Goal: Participate in discussion: Engage in conversation with other users on a specific topic

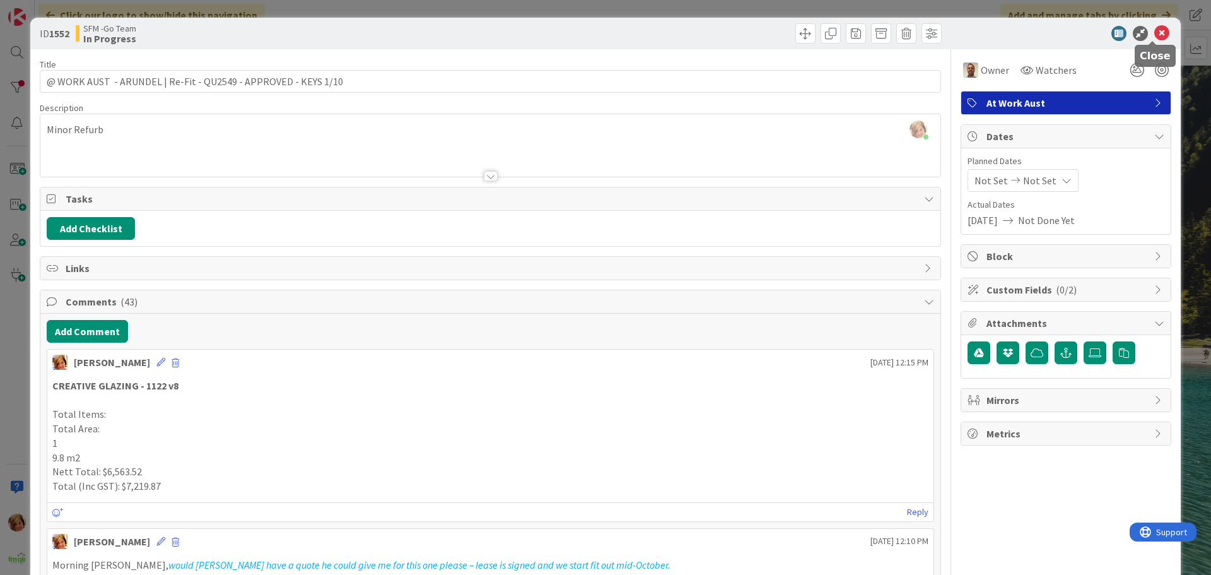
drag, startPoint x: 1157, startPoint y: 31, endPoint x: 1116, endPoint y: 41, distance: 42.8
click at [1157, 31] on icon at bounding box center [1161, 33] width 15 height 15
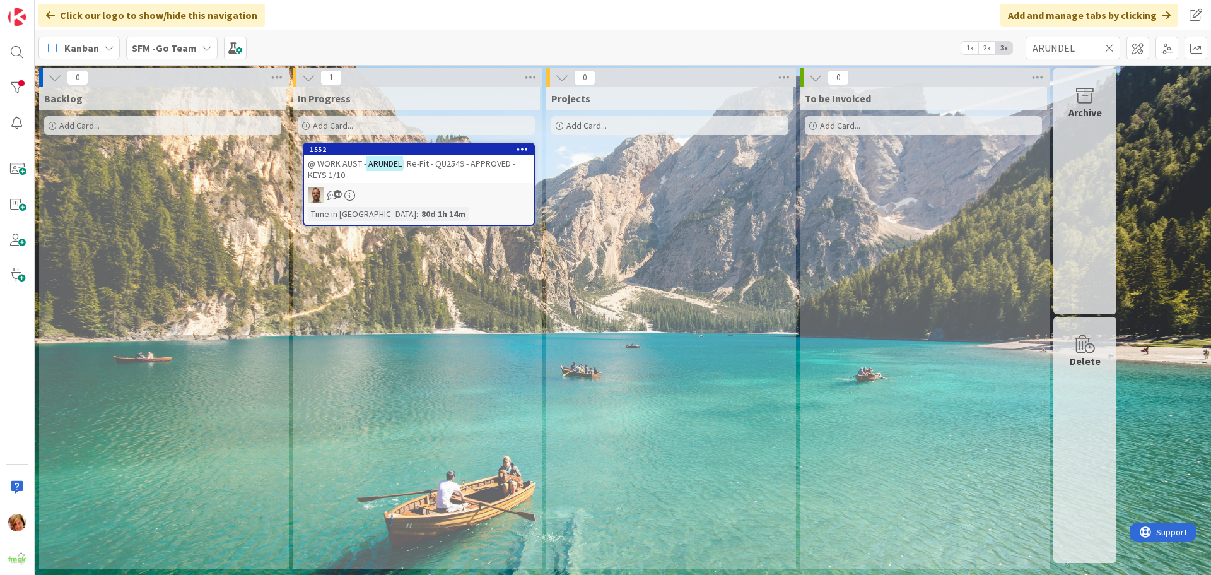
click at [1110, 43] on icon at bounding box center [1109, 47] width 9 height 11
click at [1110, 43] on input "text" at bounding box center [1072, 48] width 95 height 23
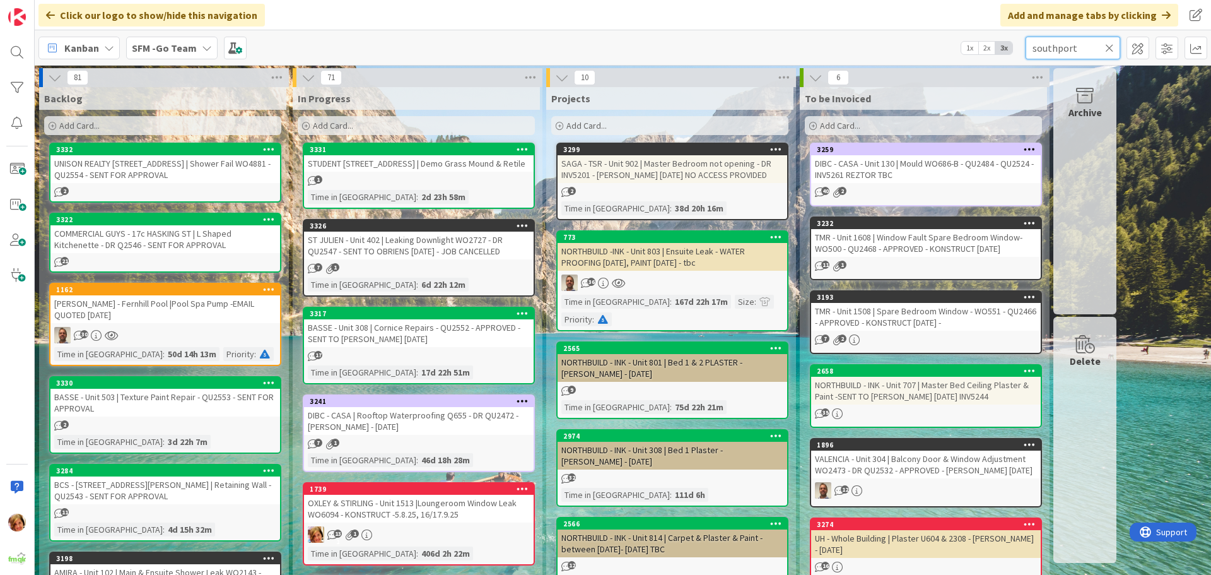
type input "southport"
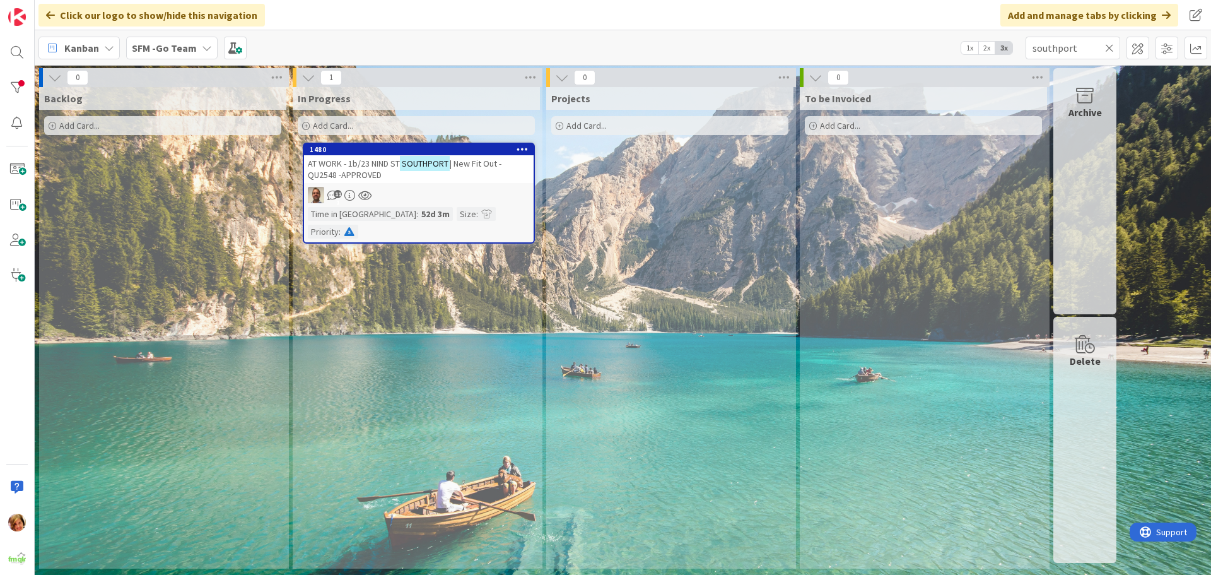
click at [357, 171] on span "| New Fit Out -QU2548 -APPROVED" at bounding box center [405, 169] width 194 height 23
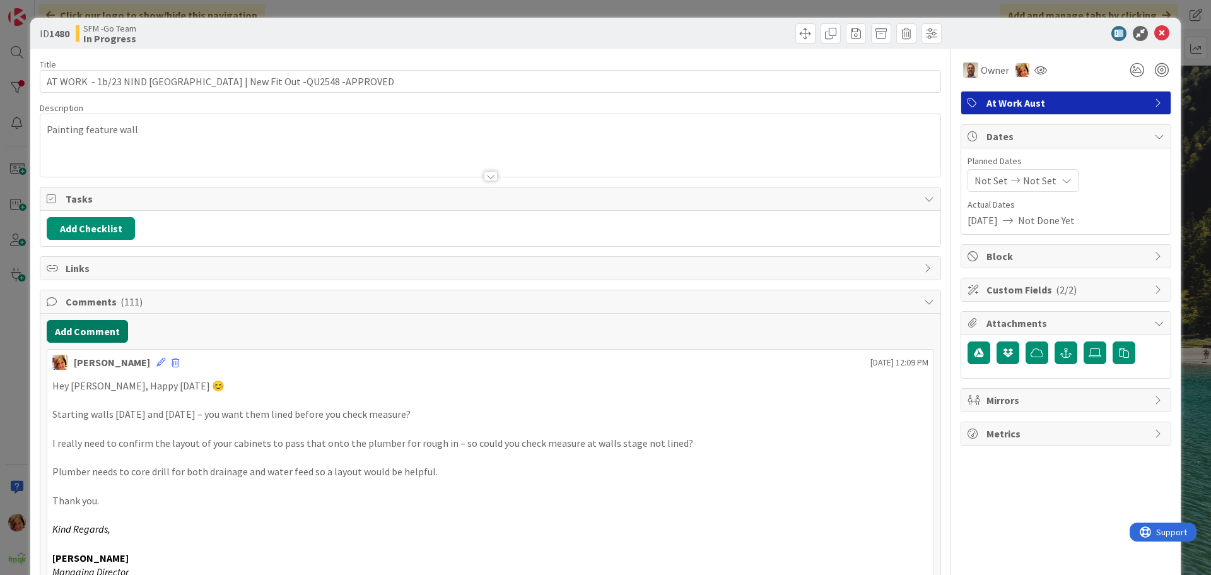
click at [91, 332] on button "Add Comment" at bounding box center [87, 331] width 81 height 23
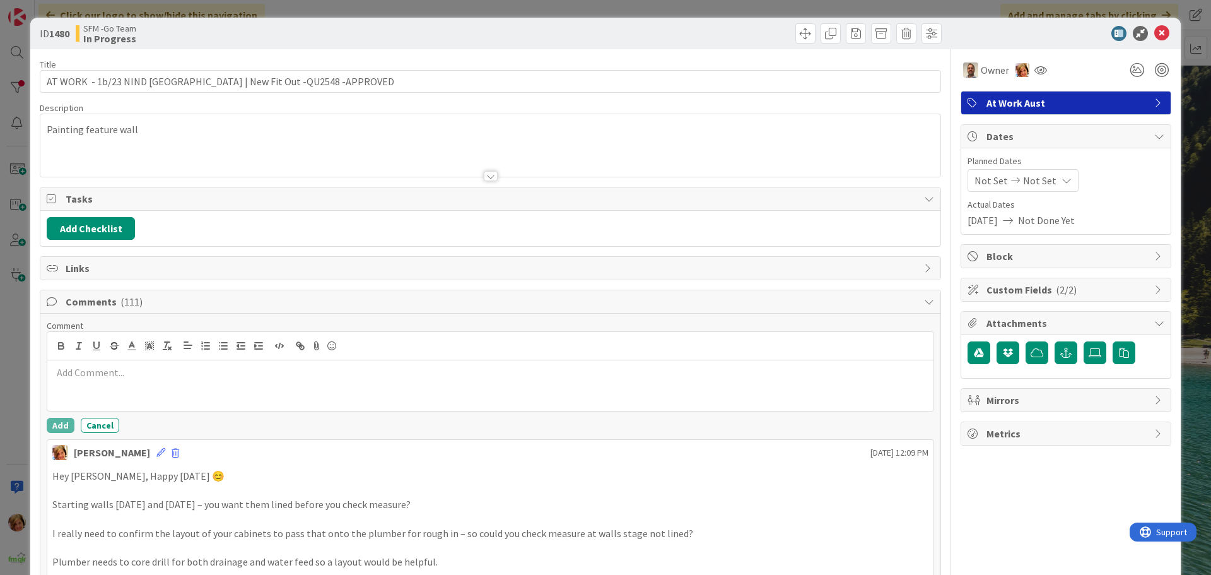
click at [104, 376] on p at bounding box center [490, 372] width 876 height 15
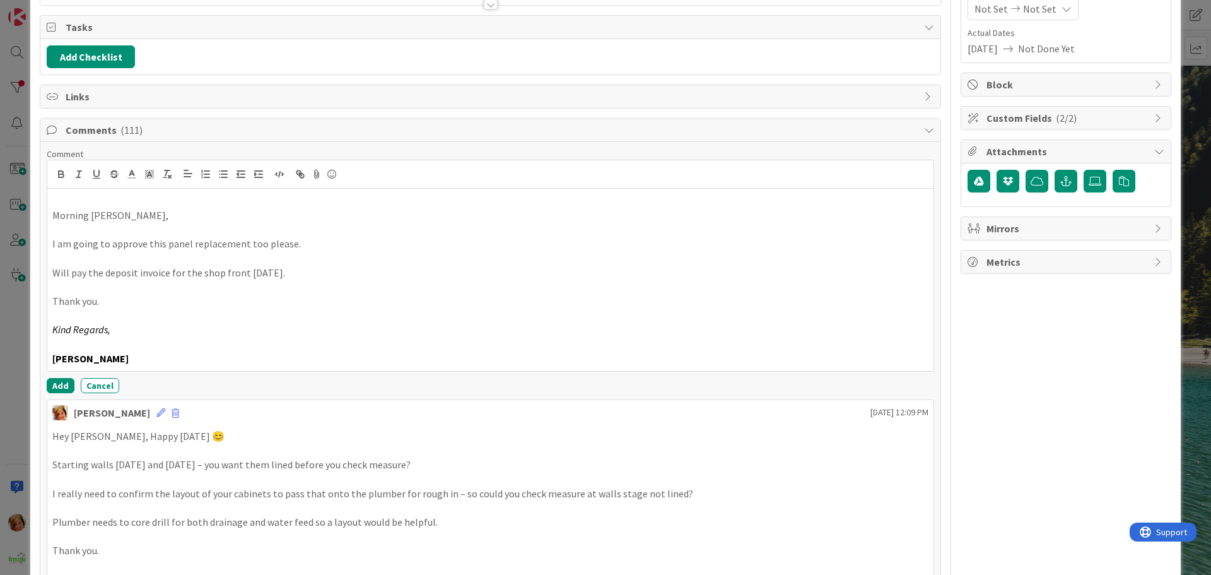
scroll to position [189, 0]
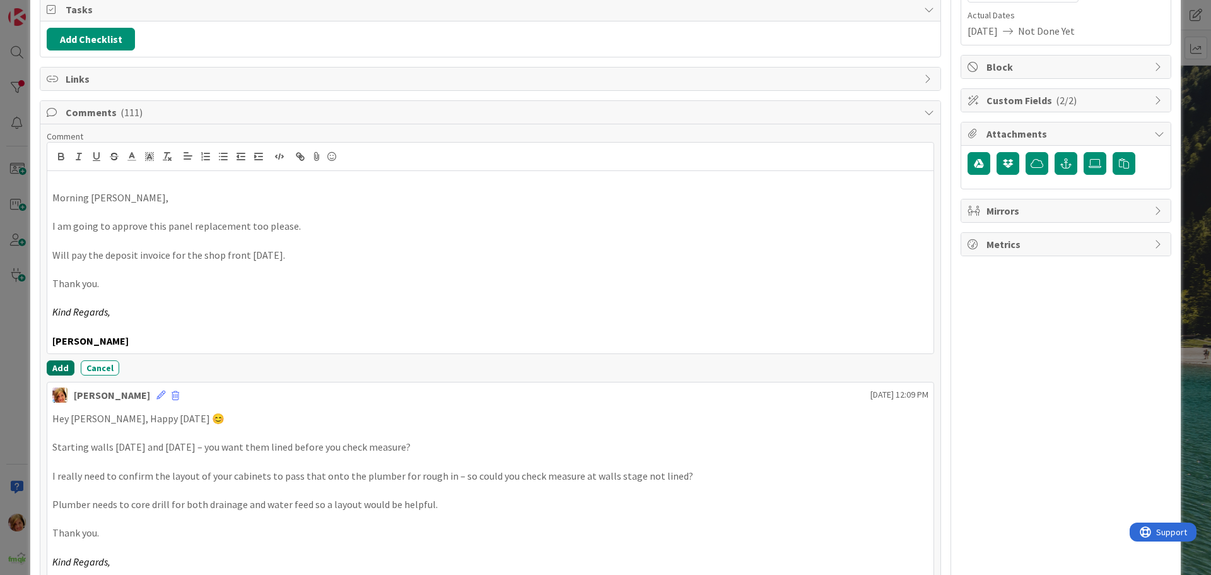
click at [55, 363] on button "Add" at bounding box center [61, 367] width 28 height 15
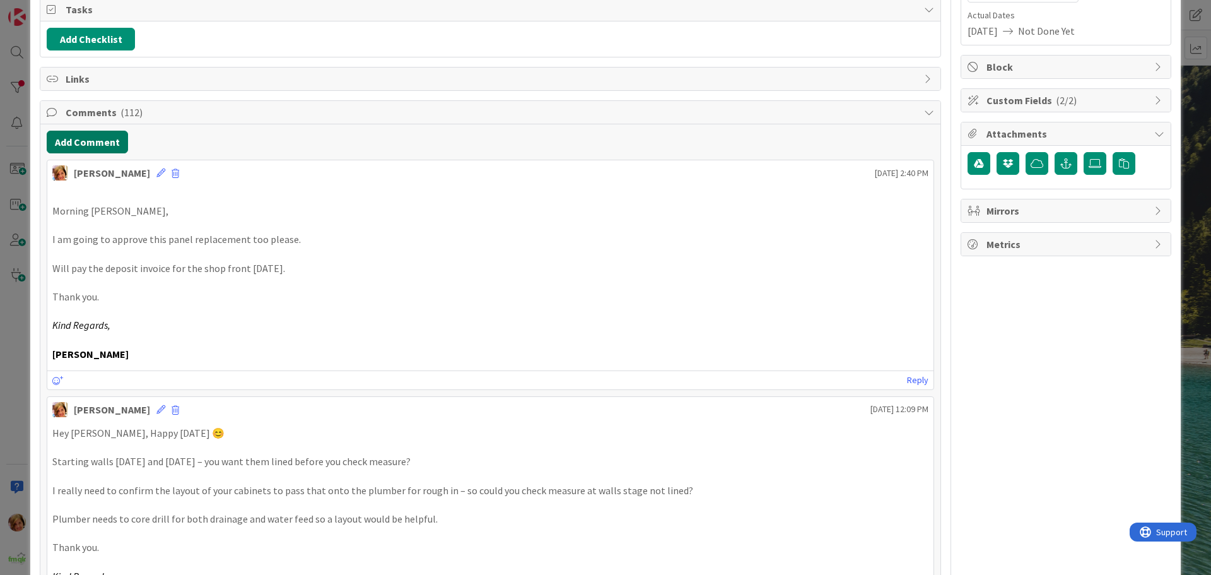
click at [100, 144] on button "Add Comment" at bounding box center [87, 142] width 81 height 23
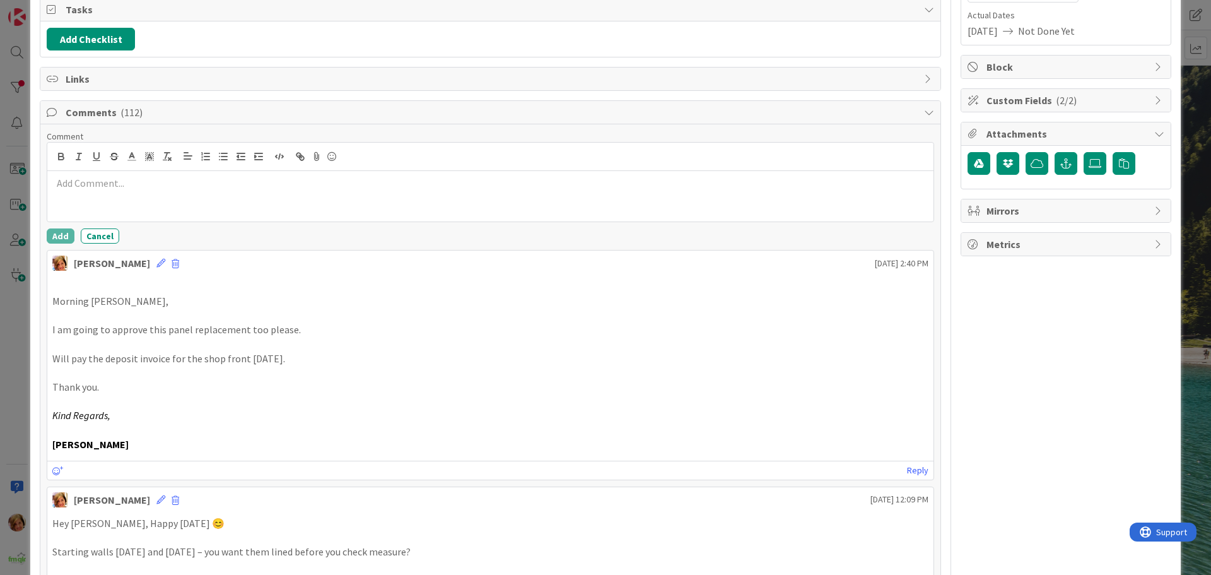
click at [138, 190] on div at bounding box center [490, 196] width 886 height 50
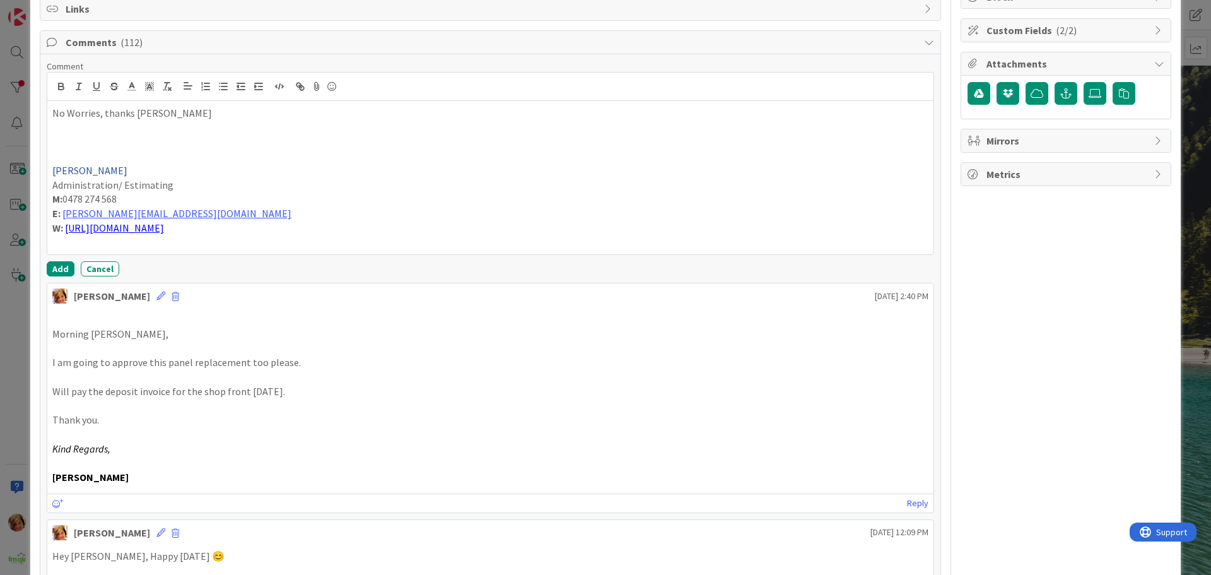
scroll to position [315, 0]
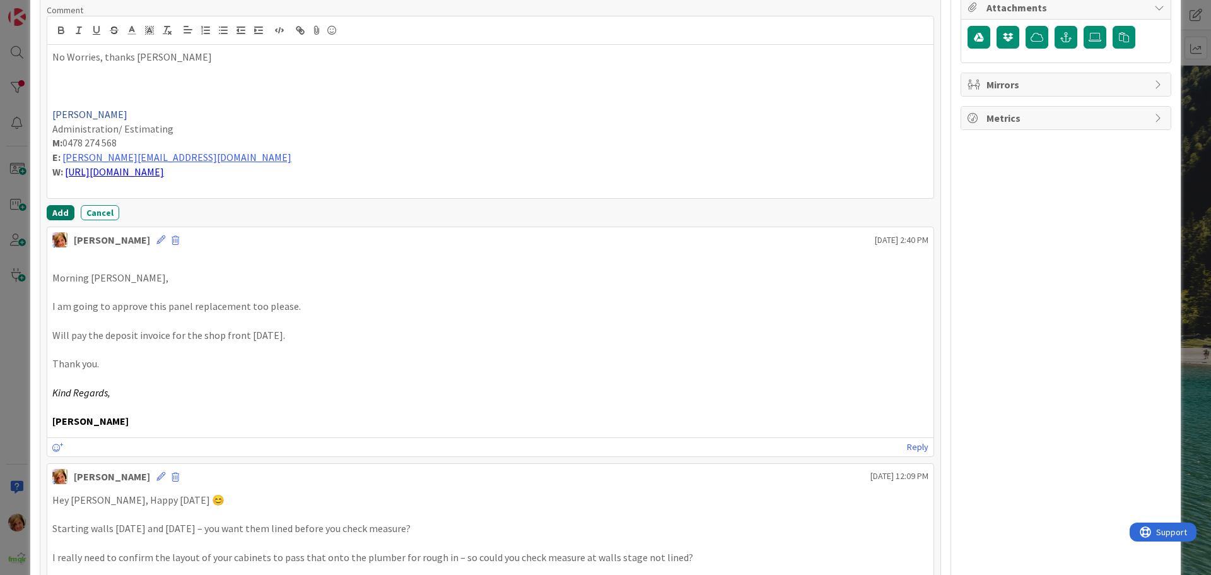
click at [61, 213] on button "Add" at bounding box center [61, 212] width 28 height 15
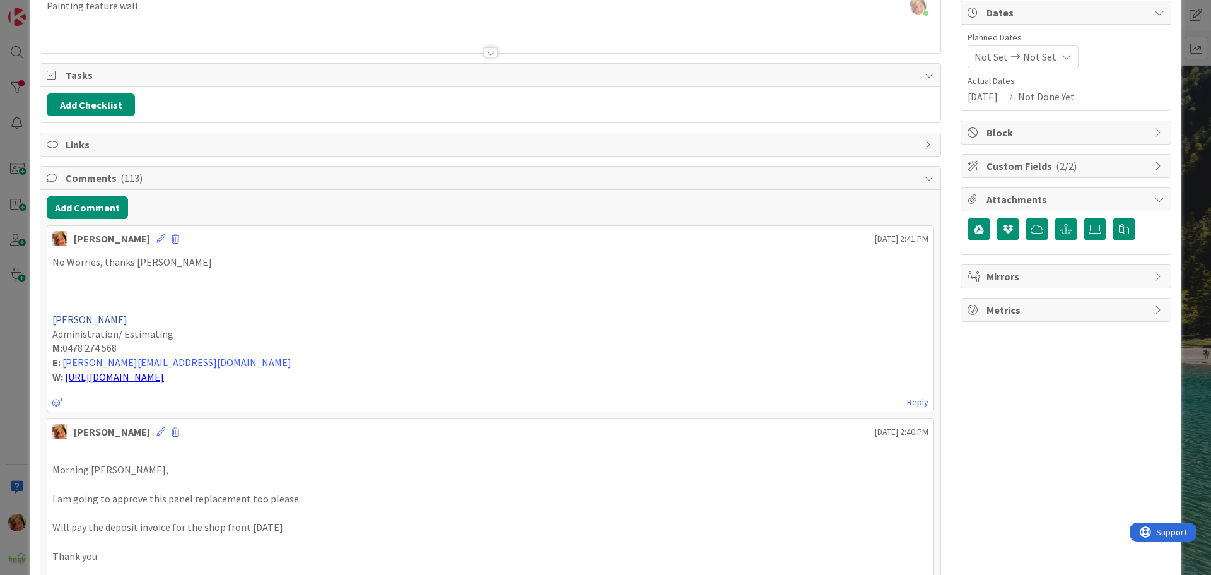
scroll to position [0, 0]
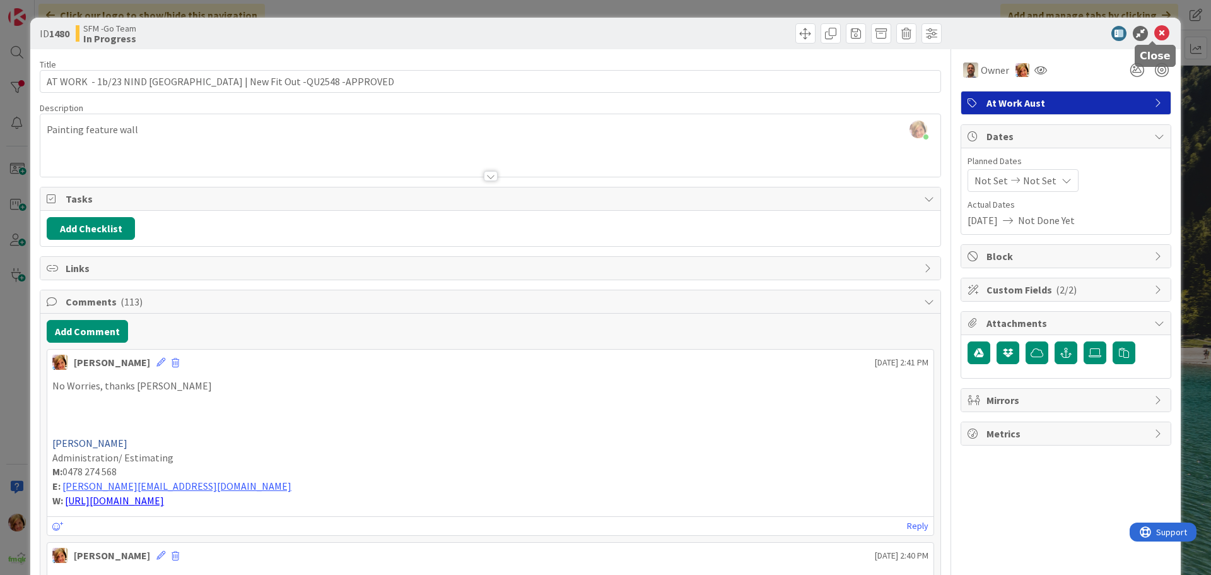
click at [1154, 26] on icon at bounding box center [1161, 33] width 15 height 15
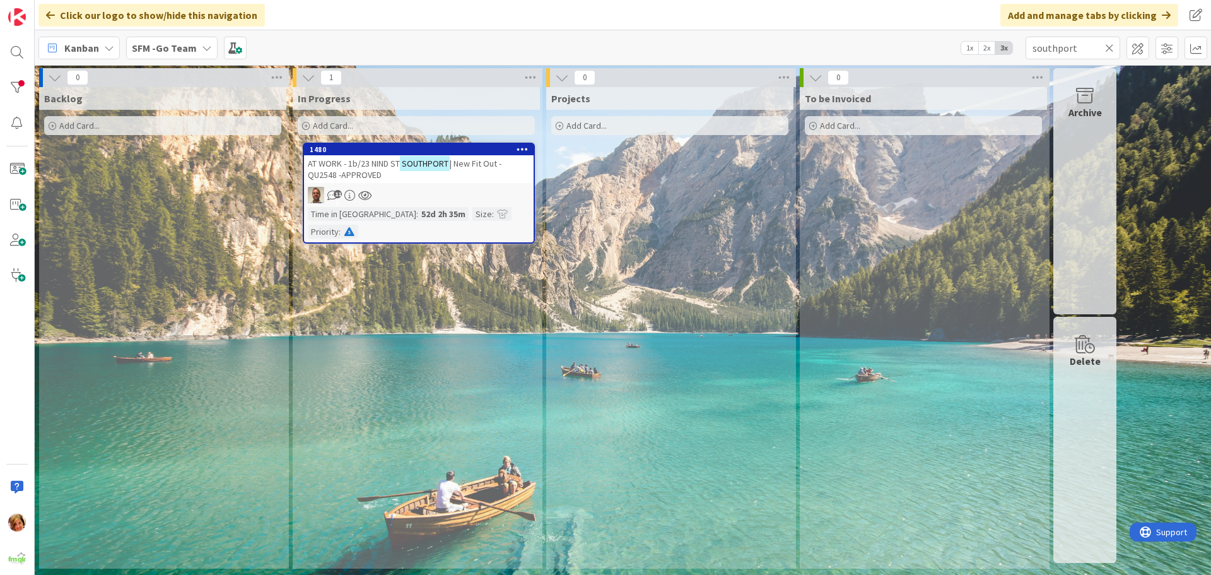
click at [1106, 49] on icon at bounding box center [1109, 47] width 9 height 11
click at [1106, 49] on input "text" at bounding box center [1072, 48] width 95 height 23
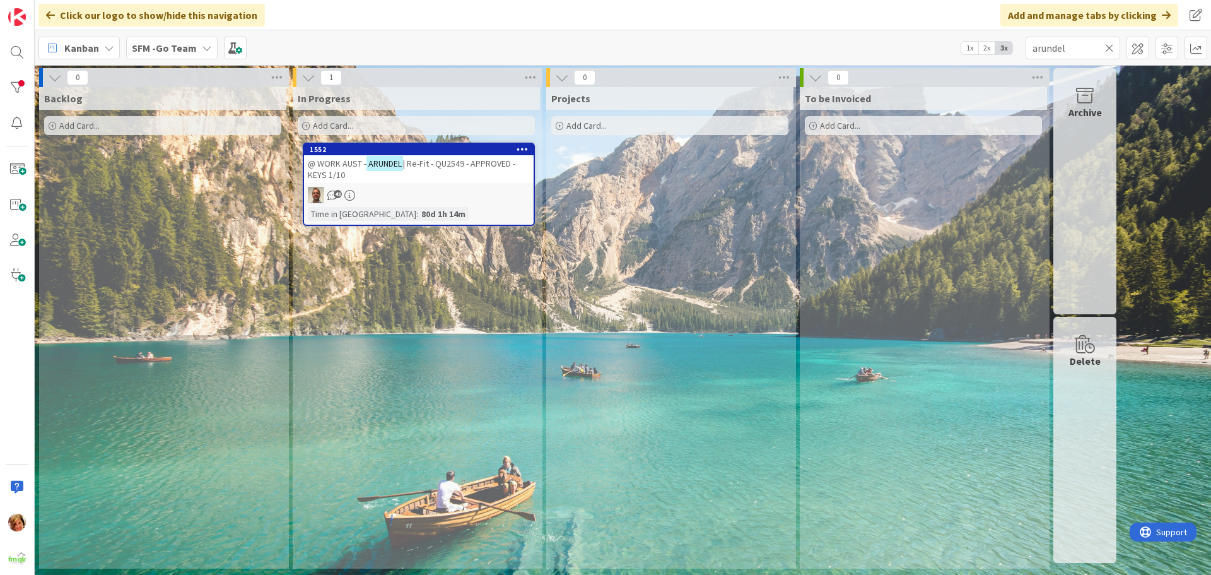
click at [480, 167] on span "| Re-Fit - QU2549 - APPROVED - KEYS 1/10" at bounding box center [411, 169] width 207 height 23
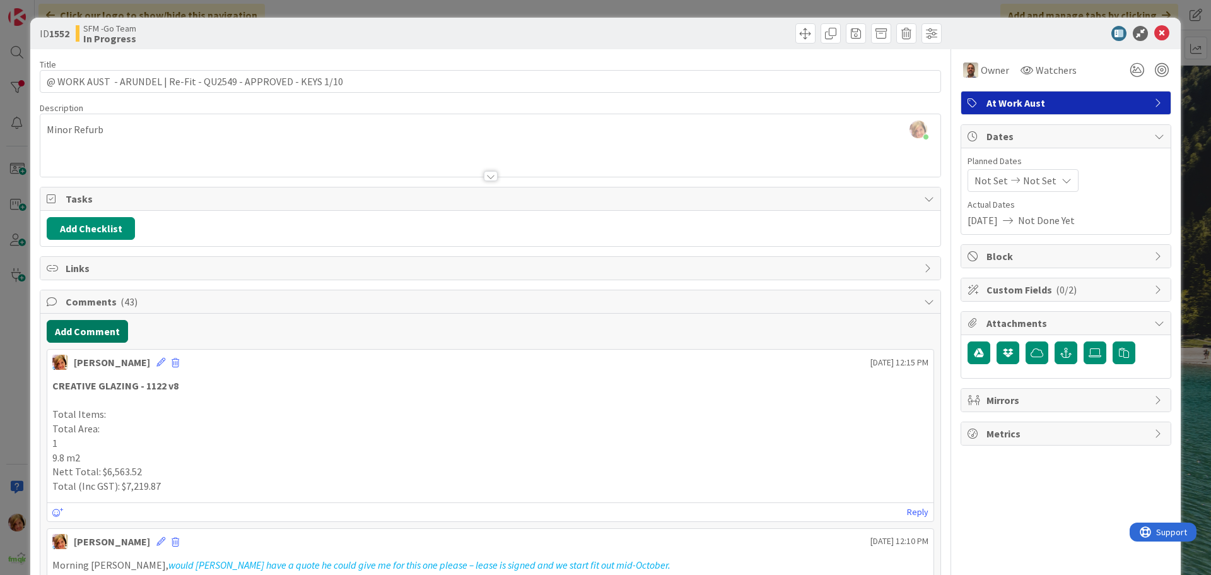
click at [98, 327] on button "Add Comment" at bounding box center [87, 331] width 81 height 23
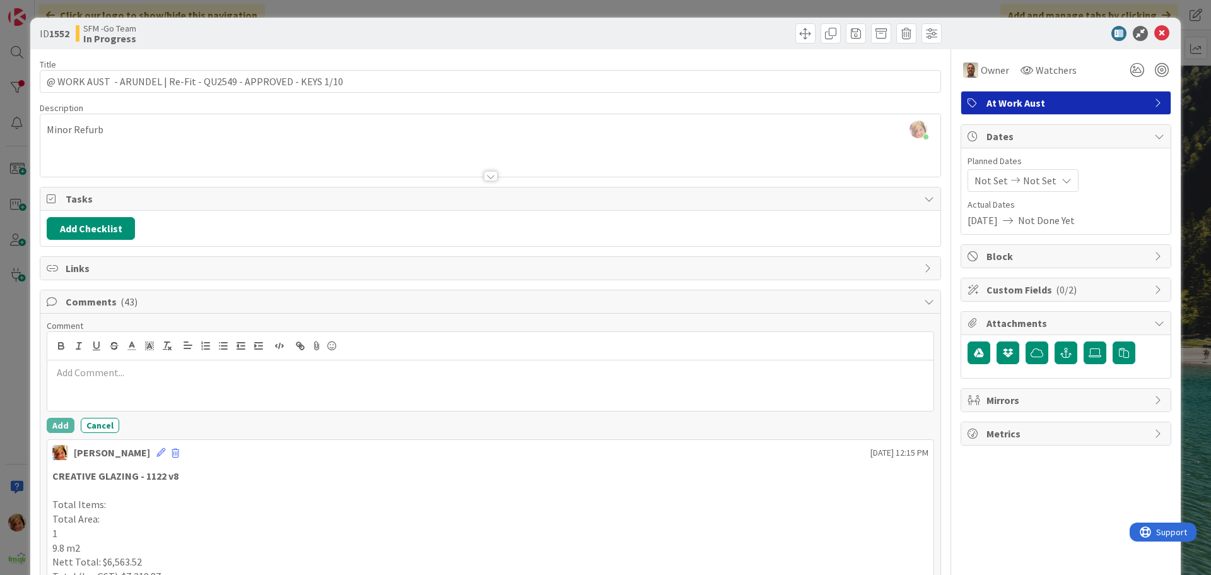
click at [104, 368] on p at bounding box center [490, 372] width 876 height 15
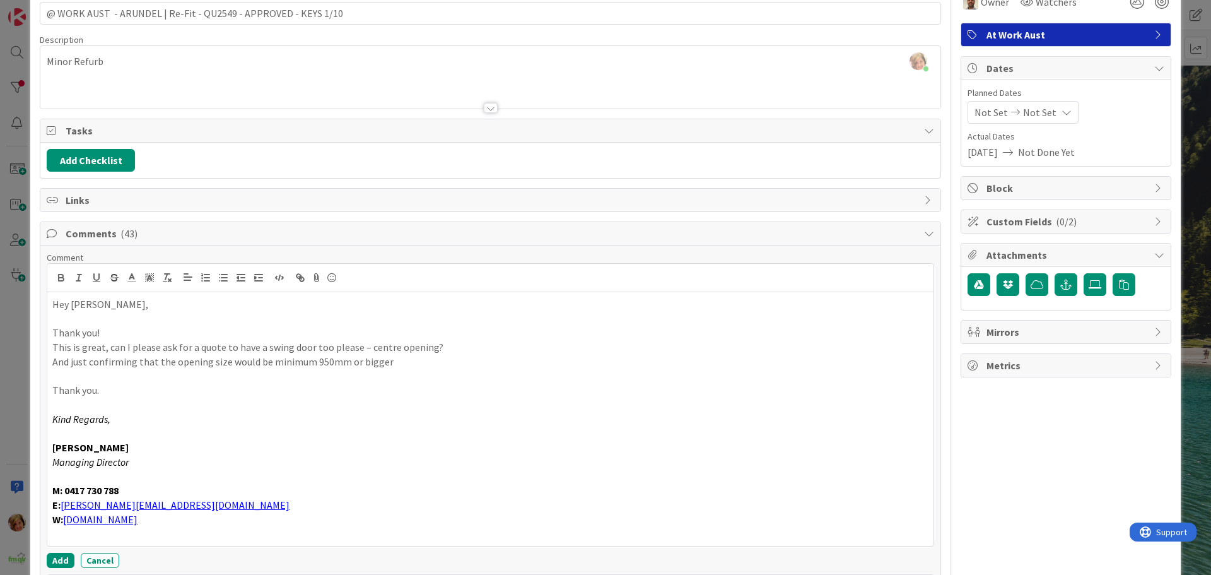
scroll to position [96, 0]
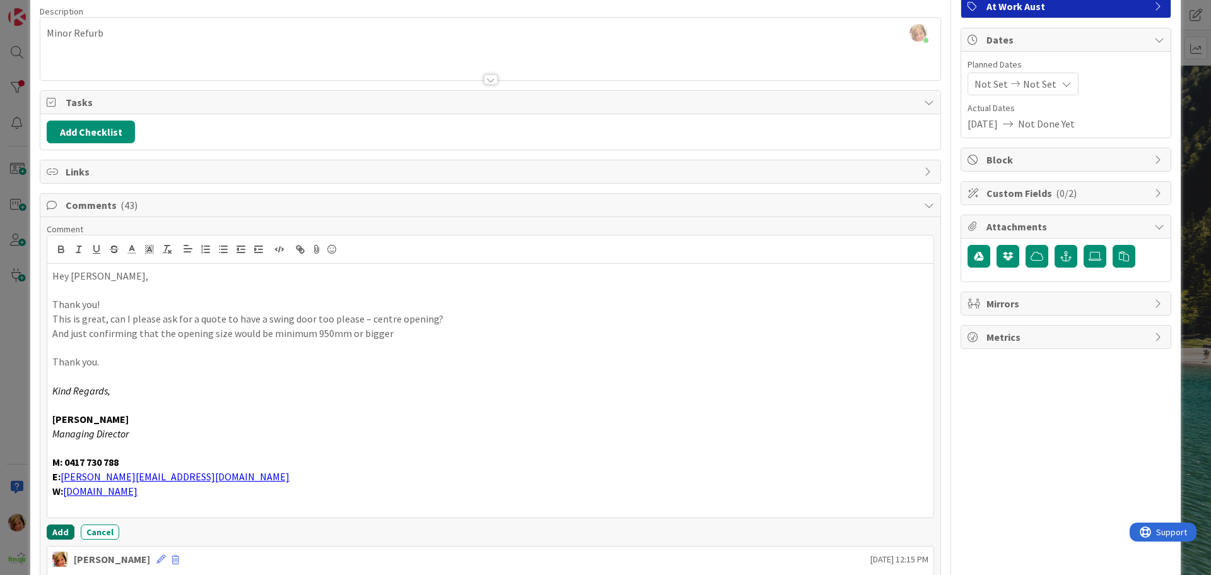
click at [61, 532] on button "Add" at bounding box center [61, 531] width 28 height 15
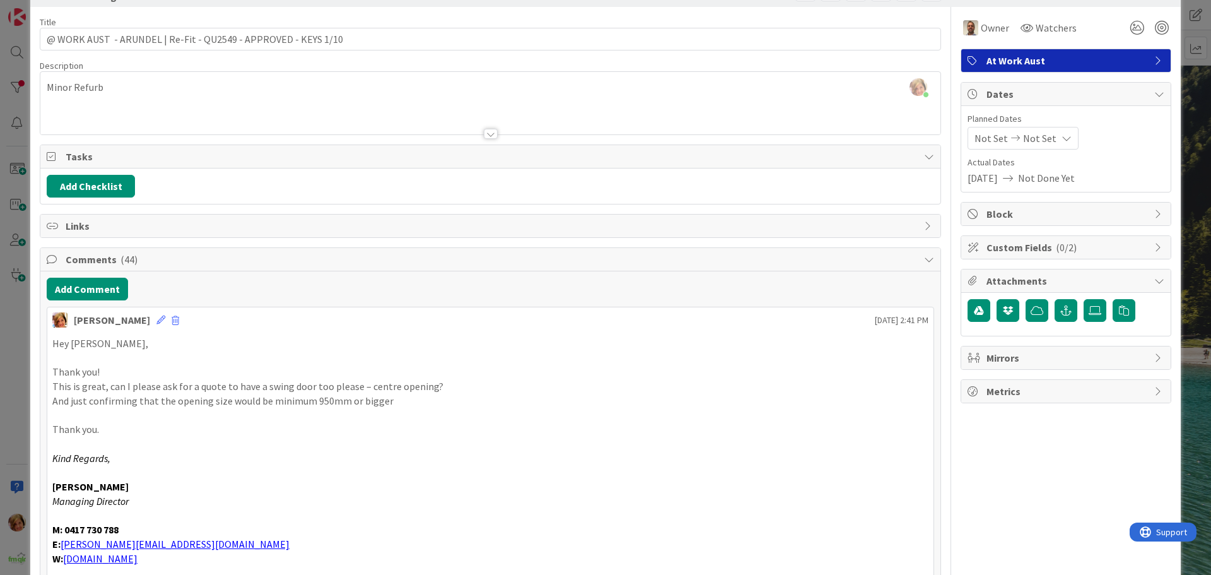
scroll to position [0, 0]
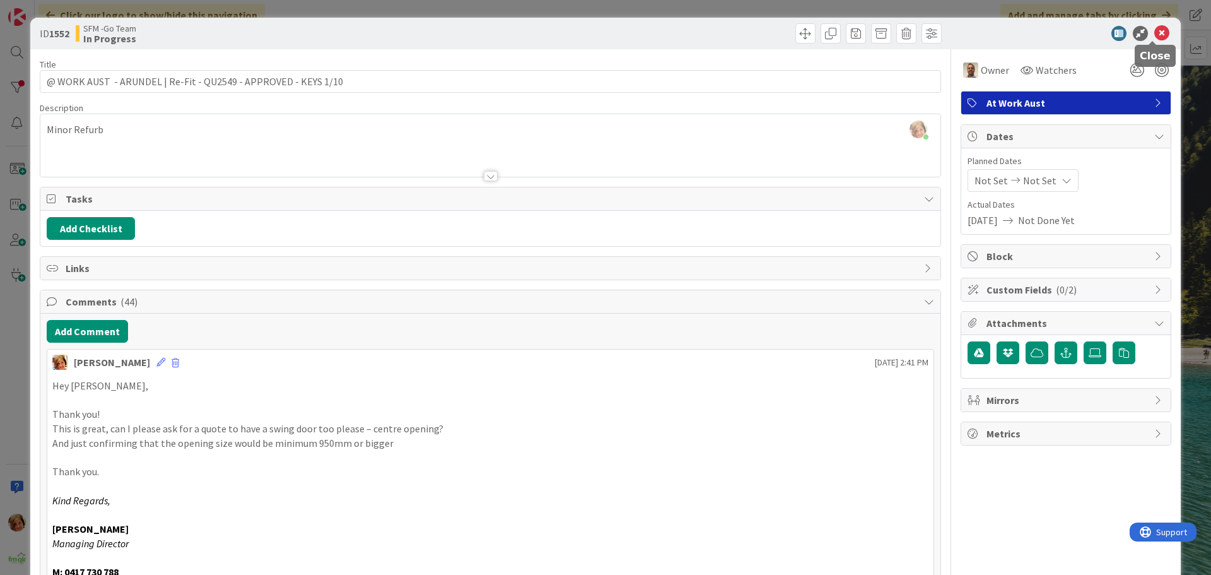
click at [1154, 33] on icon at bounding box center [1161, 33] width 15 height 15
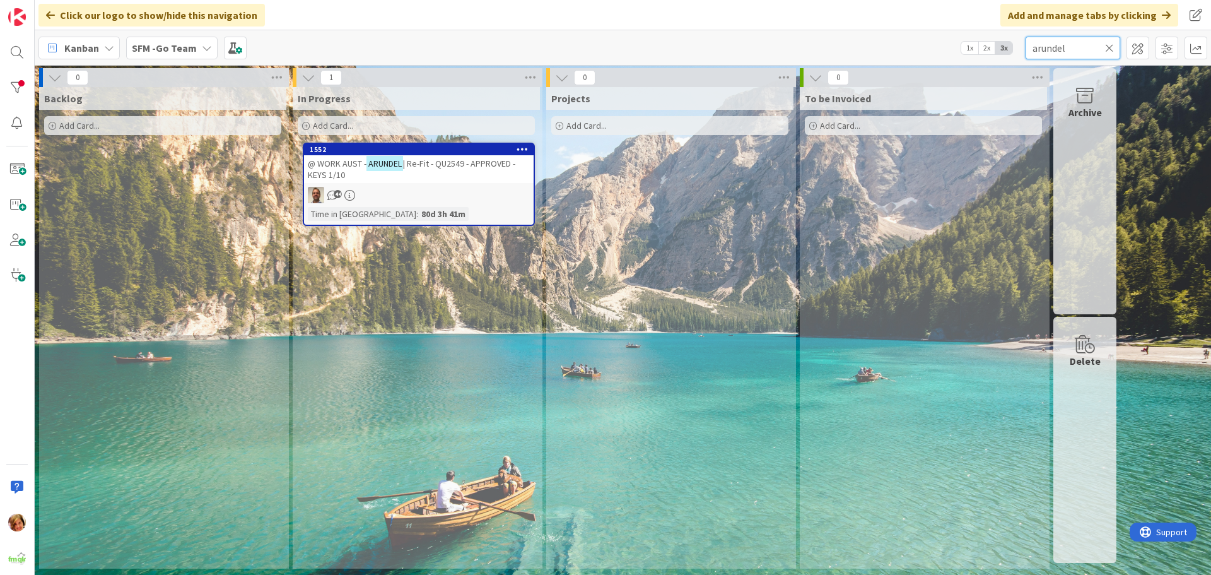
click at [1077, 47] on input "arundel" at bounding box center [1072, 48] width 95 height 23
type input "a"
type input "southport"
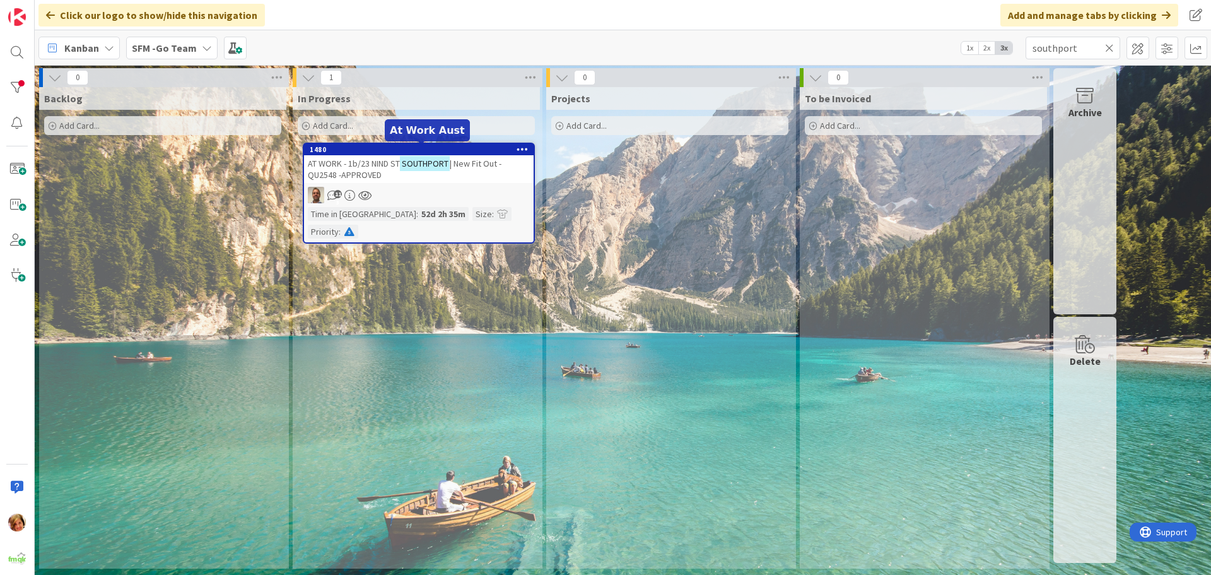
click at [404, 153] on div "1480" at bounding box center [422, 149] width 224 height 9
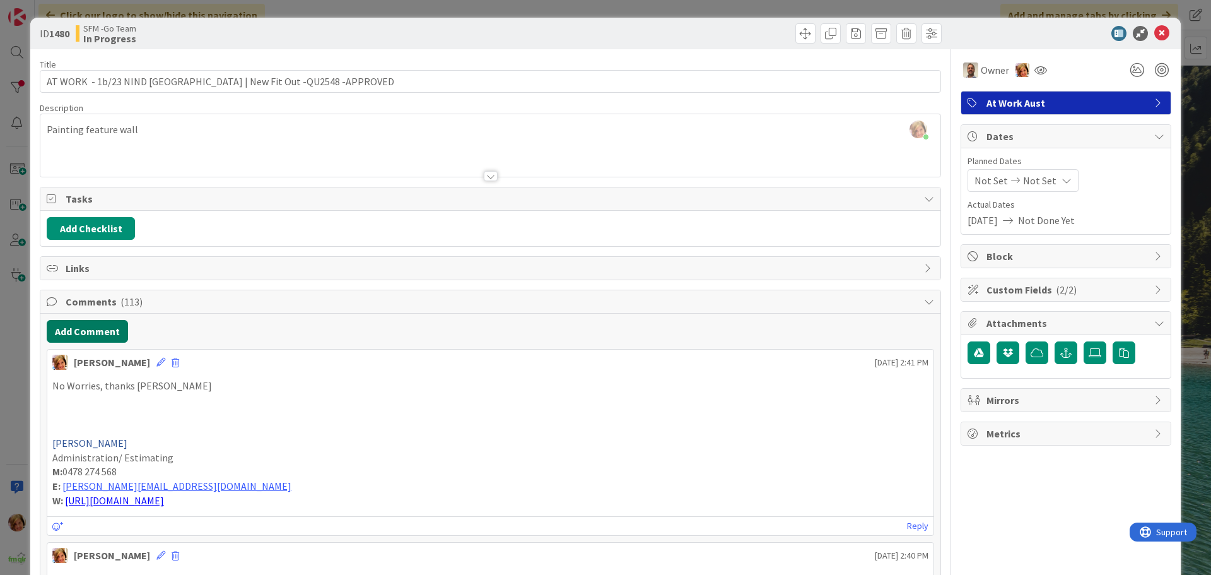
click at [96, 327] on button "Add Comment" at bounding box center [87, 331] width 81 height 23
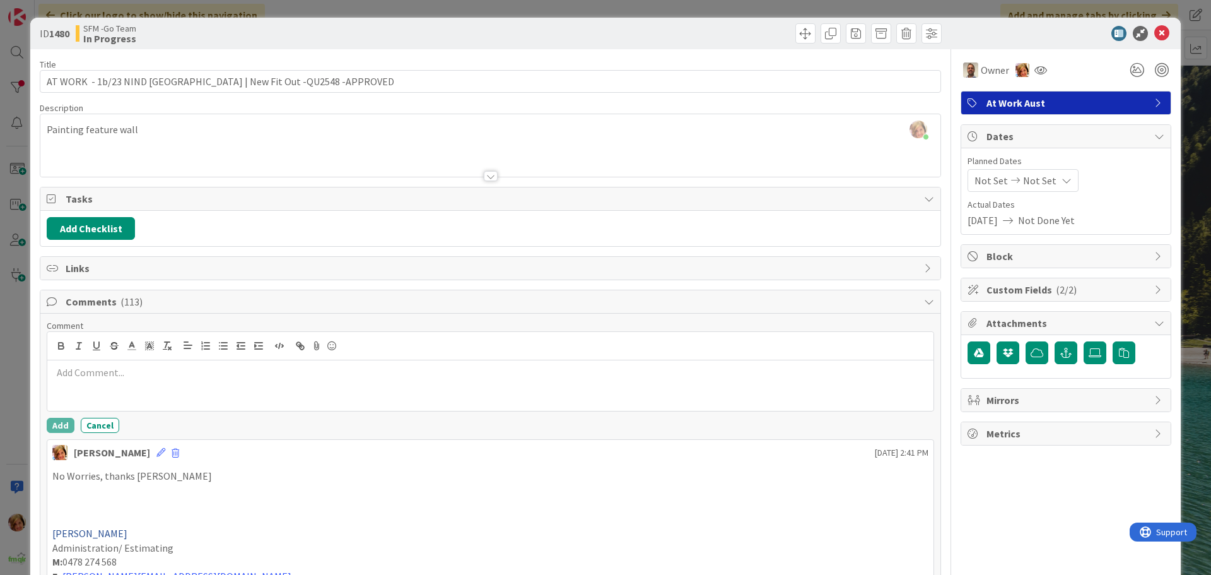
click at [167, 397] on div at bounding box center [490, 385] width 886 height 50
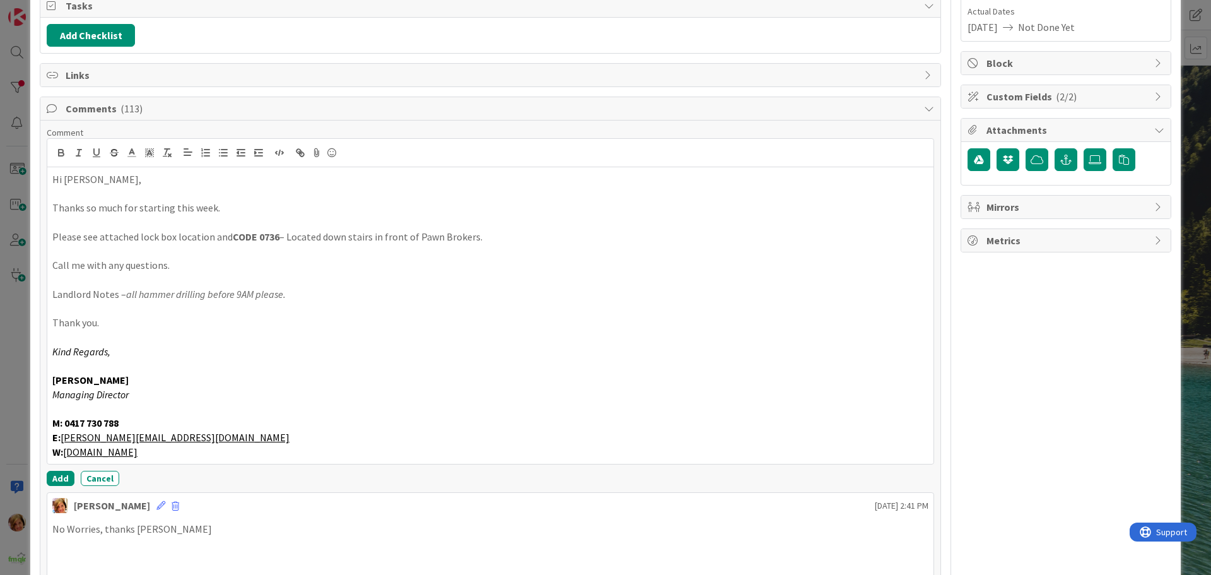
scroll to position [202, 0]
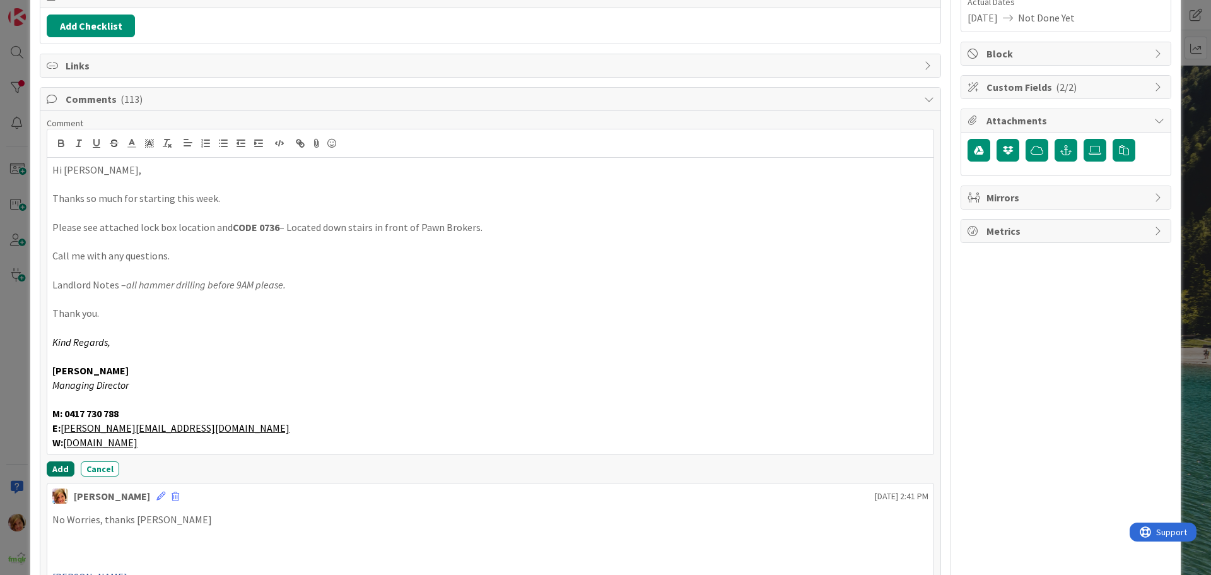
click at [57, 469] on button "Add" at bounding box center [61, 468] width 28 height 15
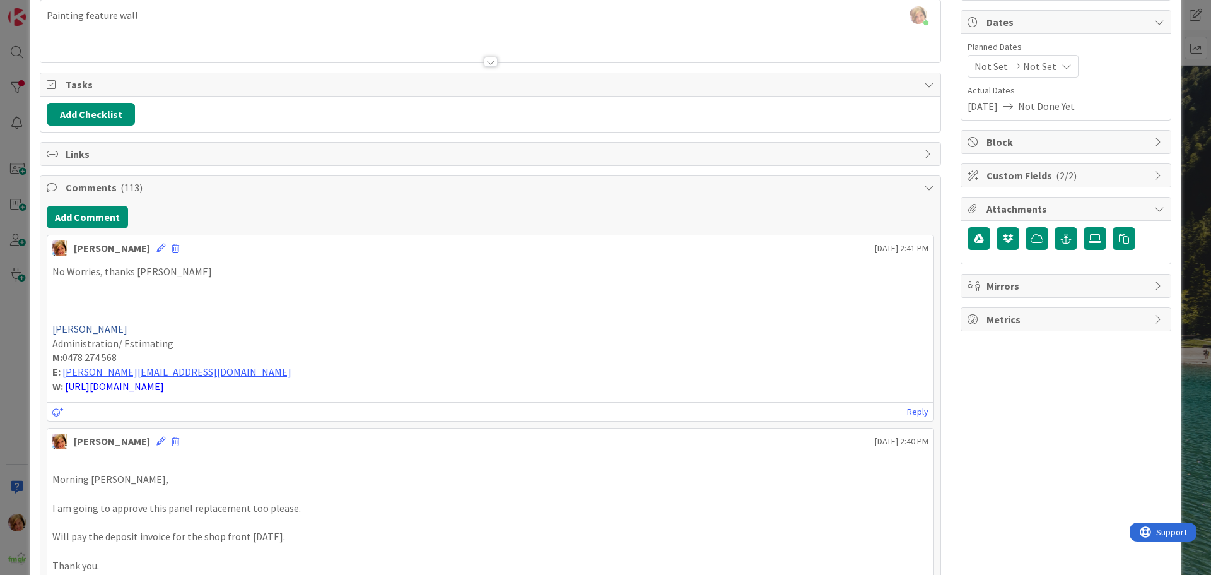
scroll to position [0, 0]
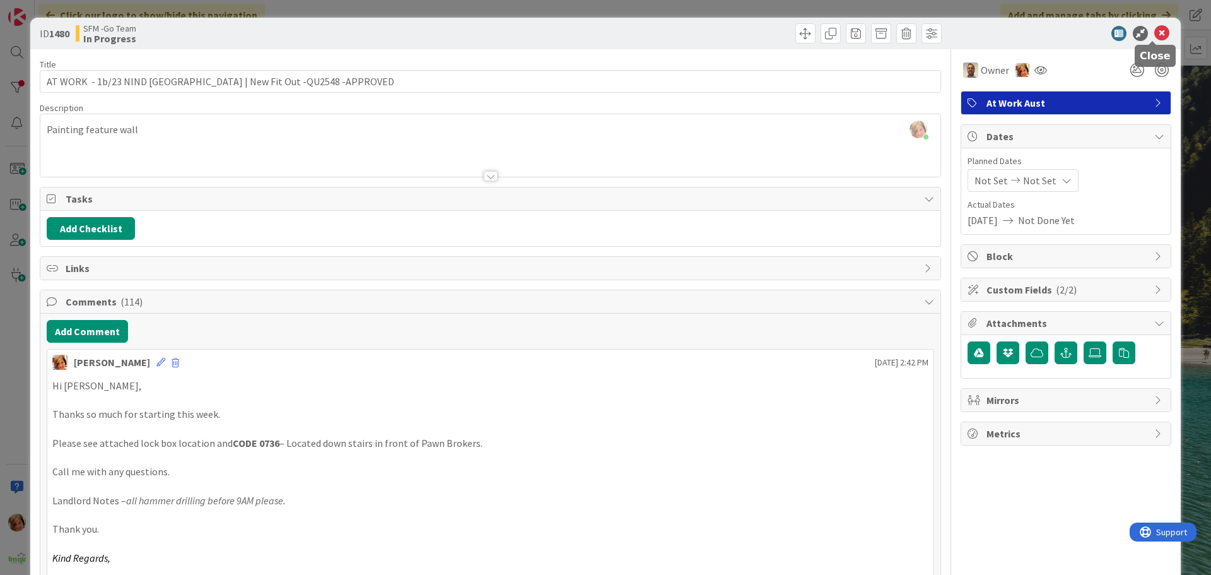
drag, startPoint x: 1153, startPoint y: 33, endPoint x: 1108, endPoint y: 37, distance: 44.9
click at [1154, 33] on icon at bounding box center [1161, 33] width 15 height 15
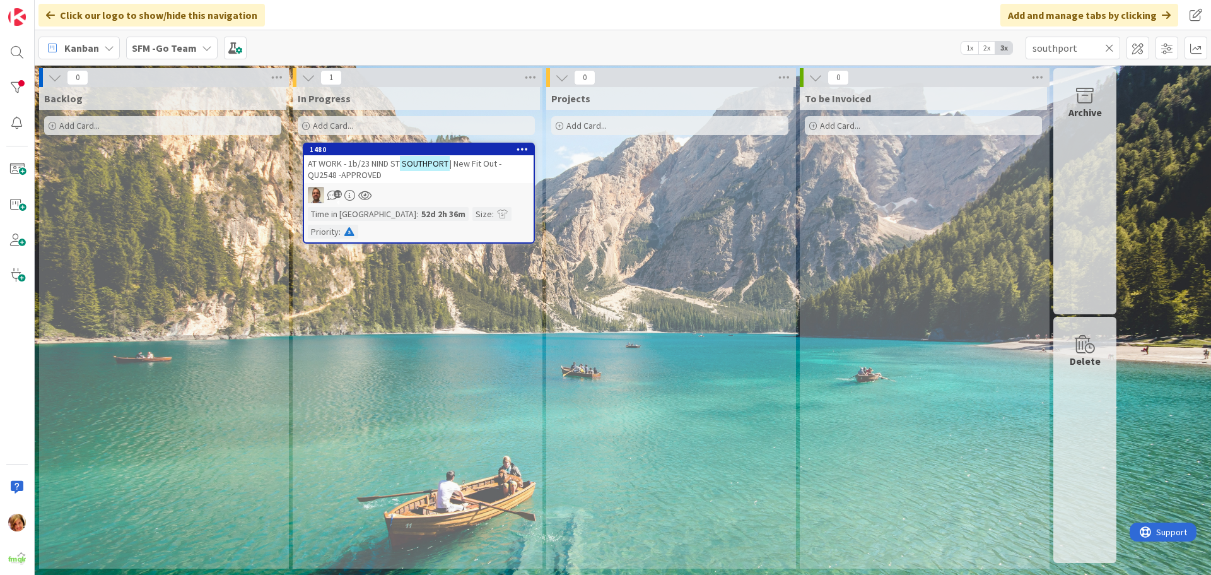
click at [1108, 46] on icon at bounding box center [1109, 47] width 9 height 11
click at [1108, 46] on input "text" at bounding box center [1072, 48] width 95 height 23
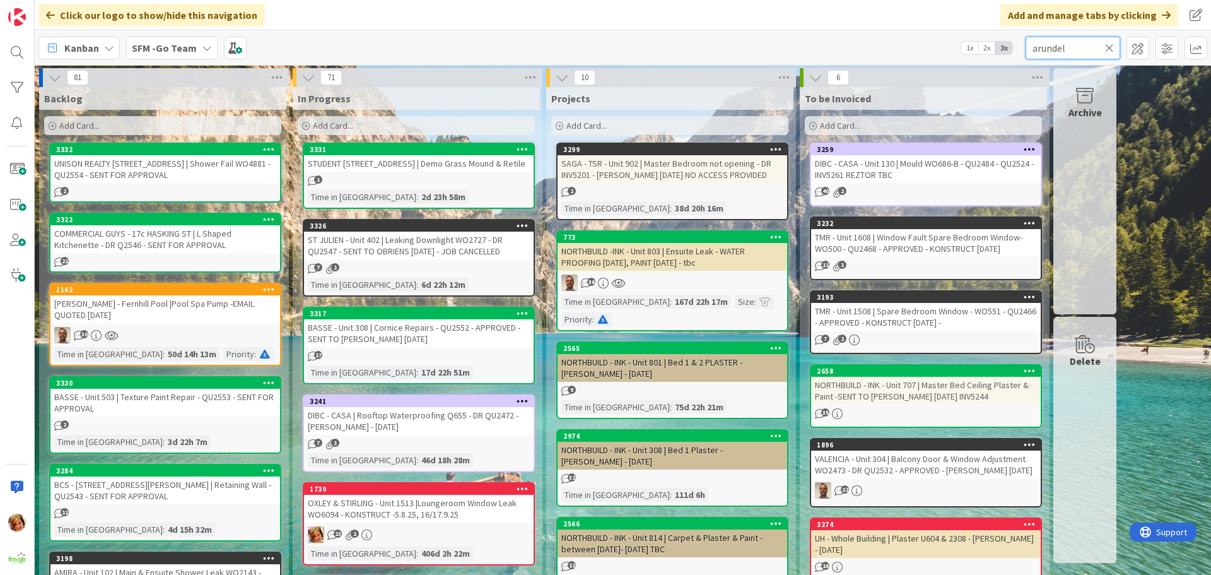
type input "arundel"
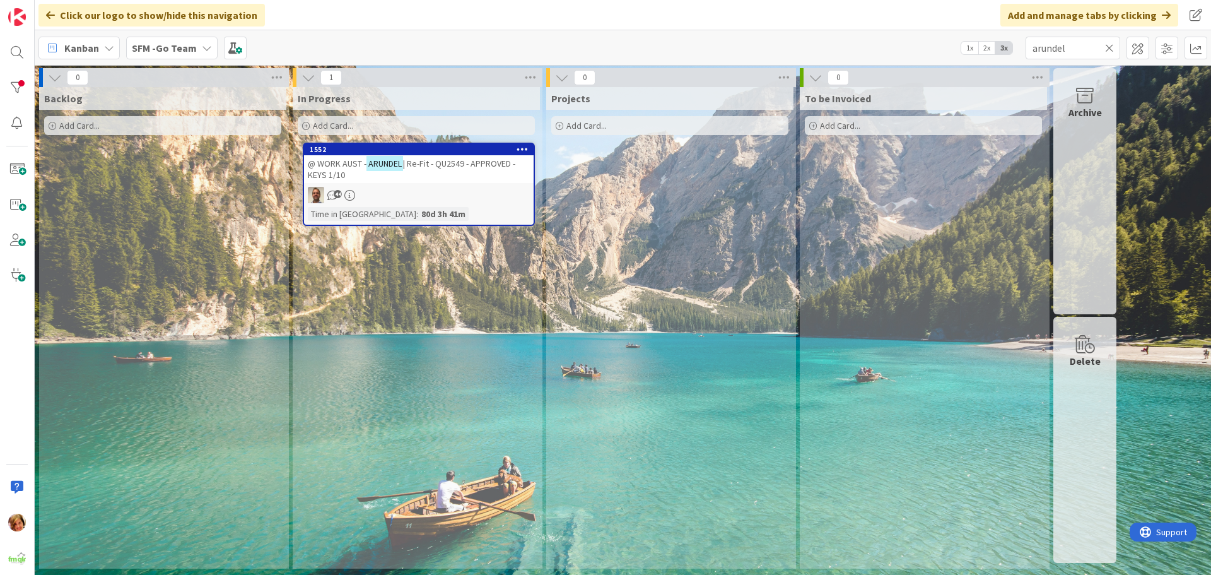
click at [430, 167] on span "| Re-Fit - QU2549 - APPROVED - KEYS 1/10" at bounding box center [411, 169] width 207 height 23
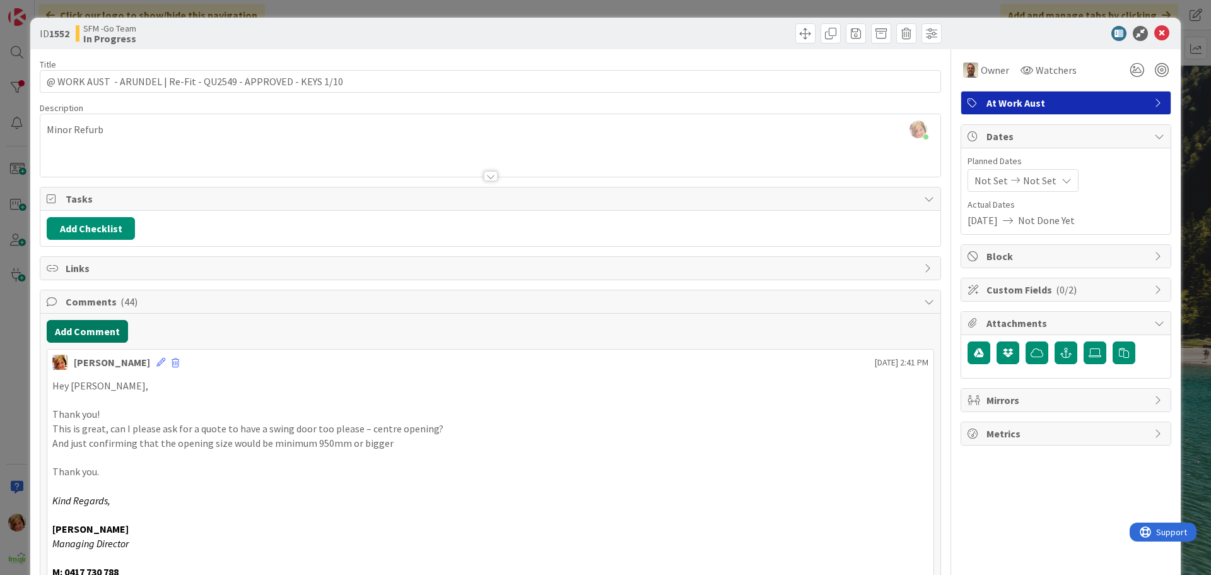
click at [85, 339] on button "Add Comment" at bounding box center [87, 331] width 81 height 23
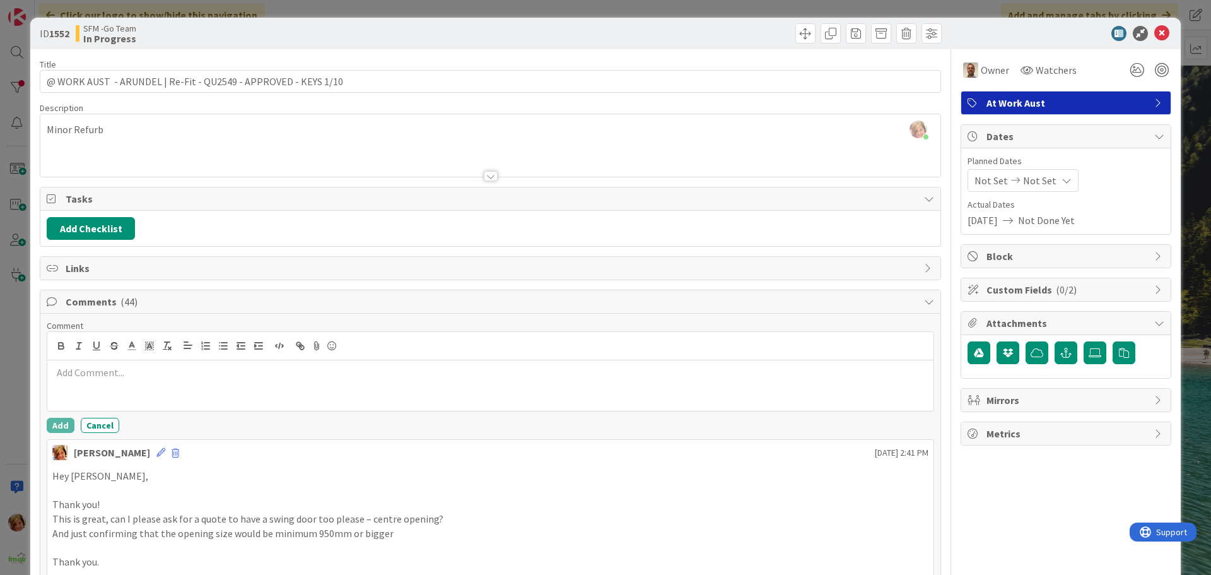
click at [106, 373] on p at bounding box center [490, 372] width 876 height 15
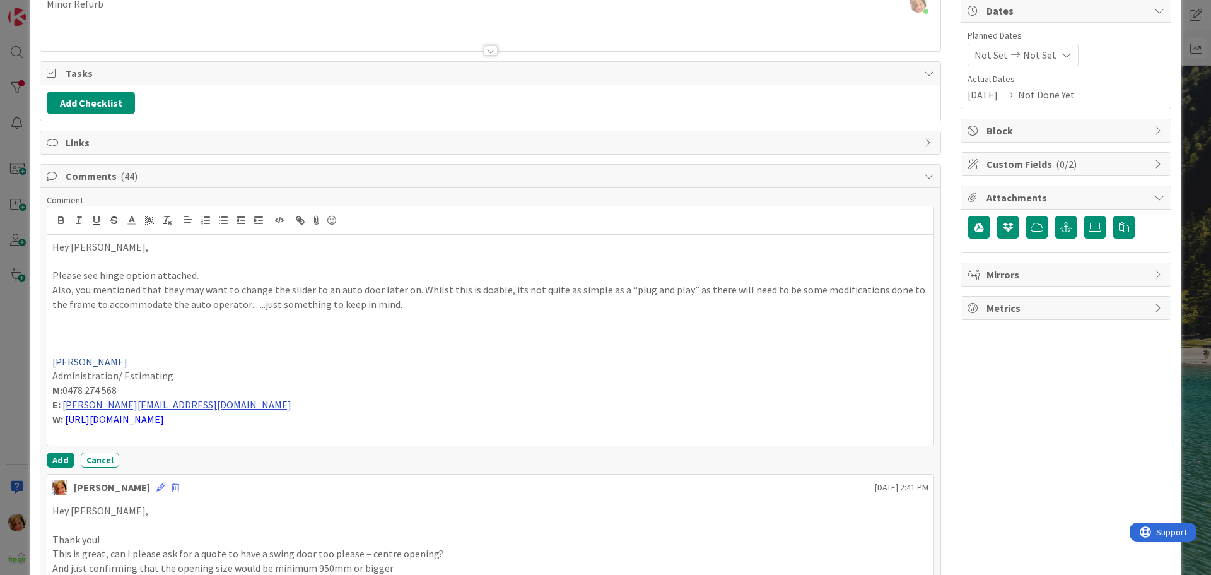
scroll to position [126, 0]
click at [56, 453] on button "Add" at bounding box center [61, 459] width 28 height 15
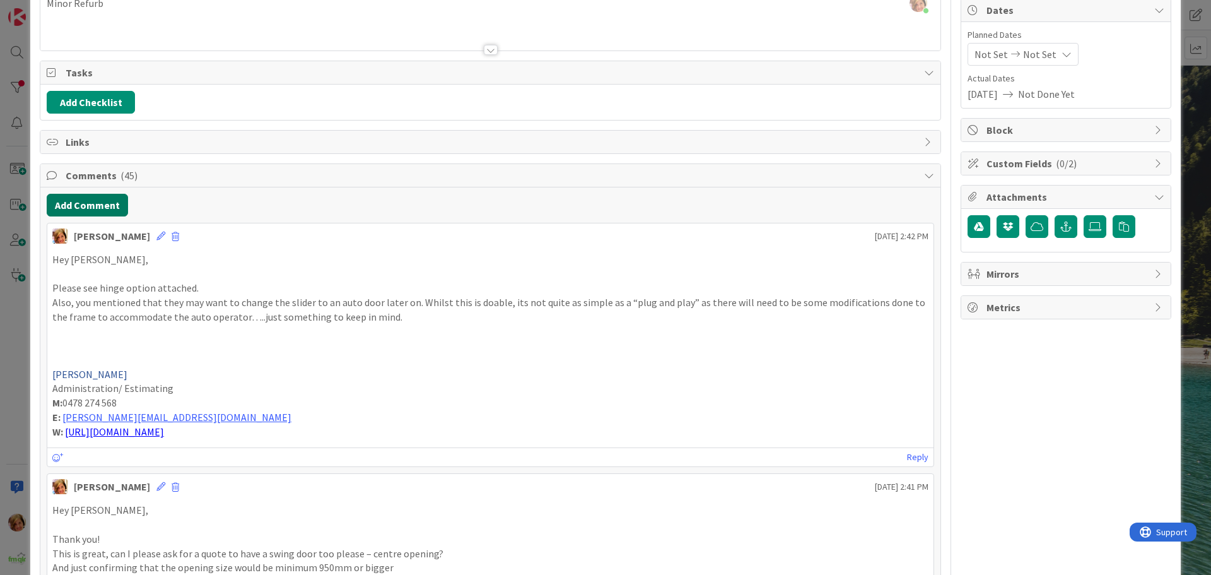
click at [84, 201] on button "Add Comment" at bounding box center [87, 205] width 81 height 23
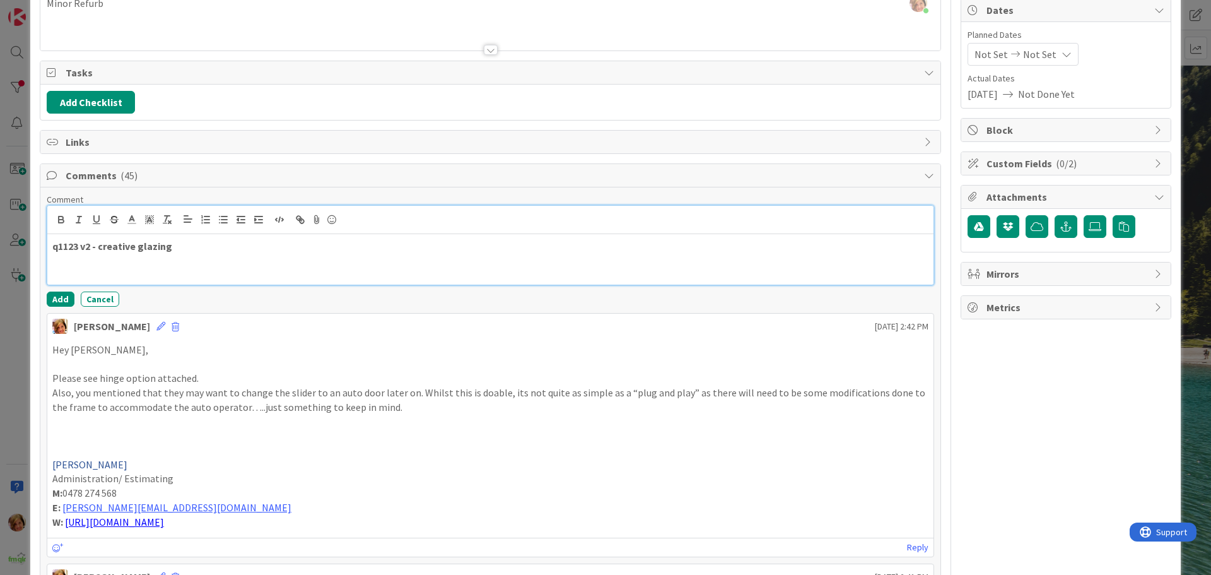
click at [227, 259] on p at bounding box center [490, 261] width 876 height 15
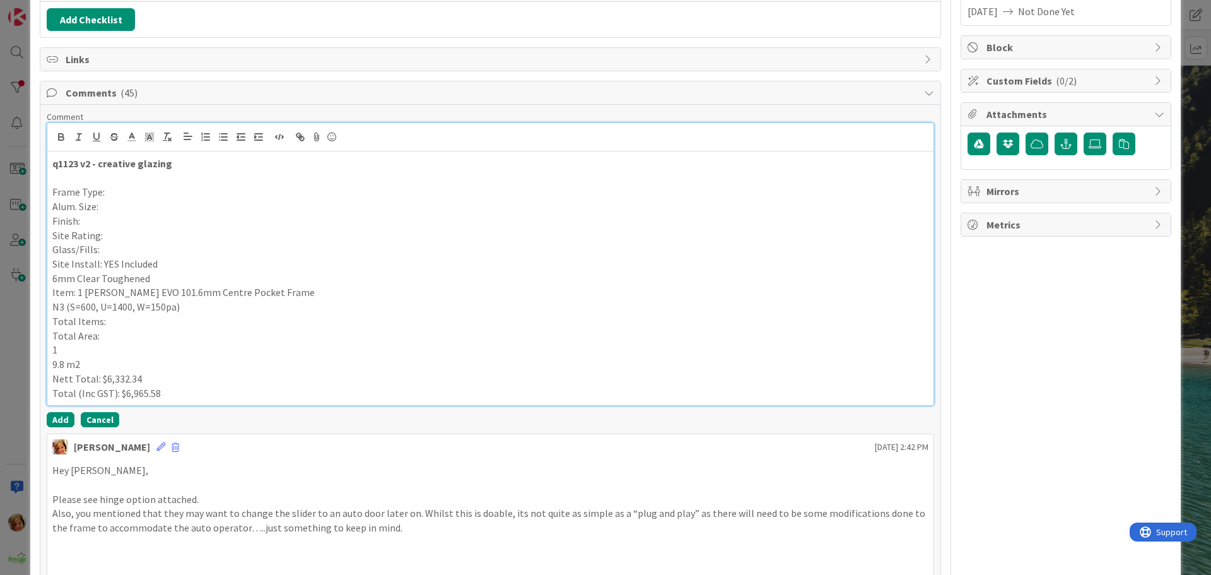
scroll to position [378, 0]
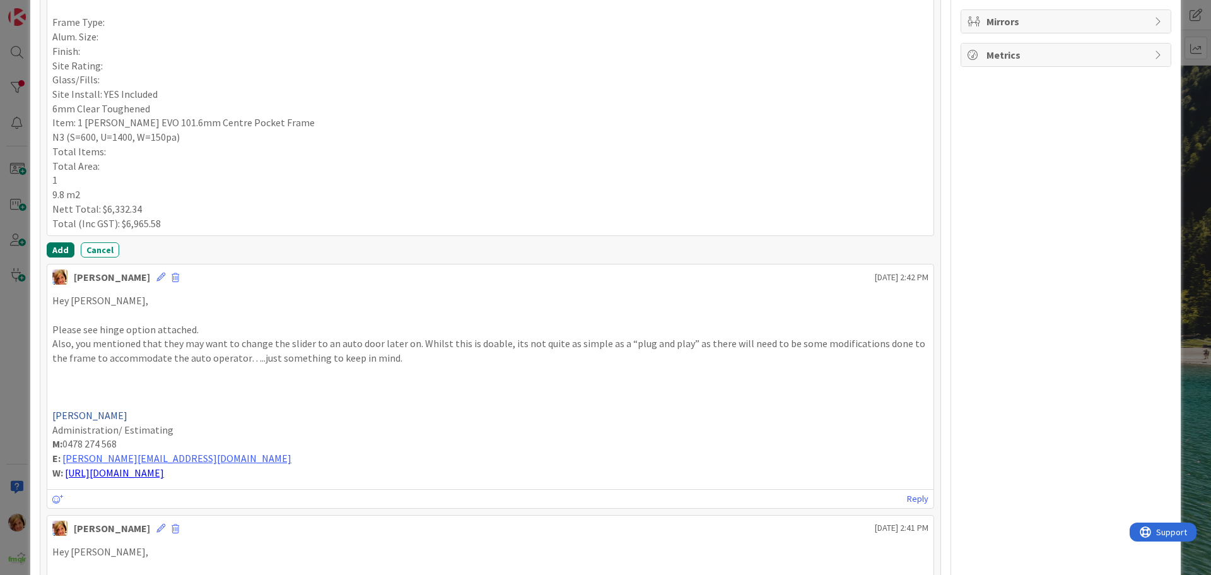
click at [53, 249] on button "Add" at bounding box center [61, 249] width 28 height 15
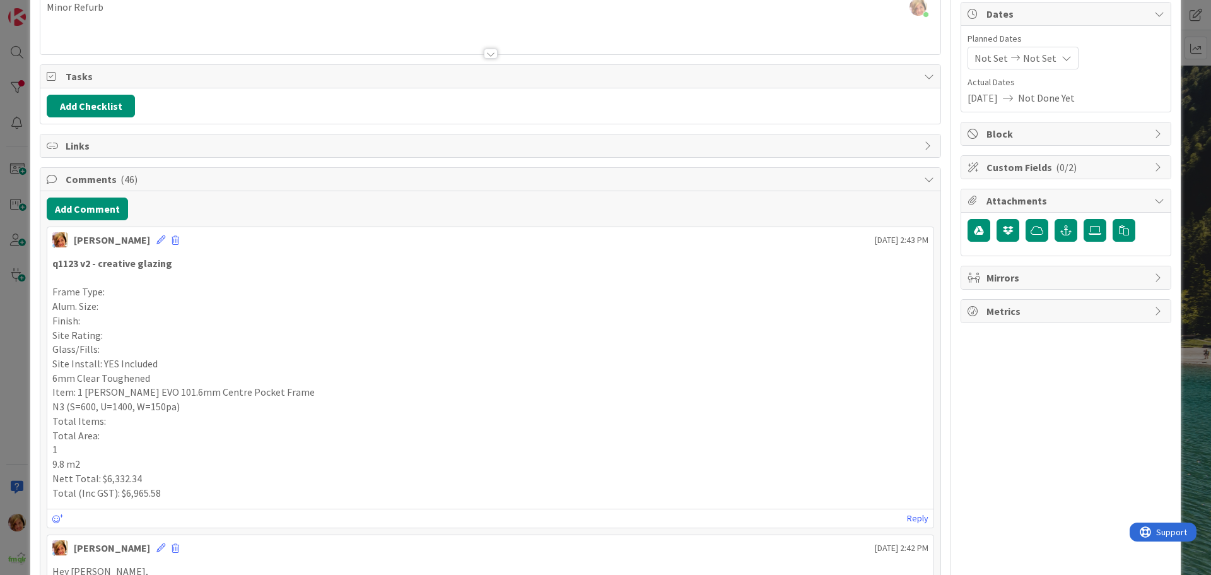
scroll to position [0, 0]
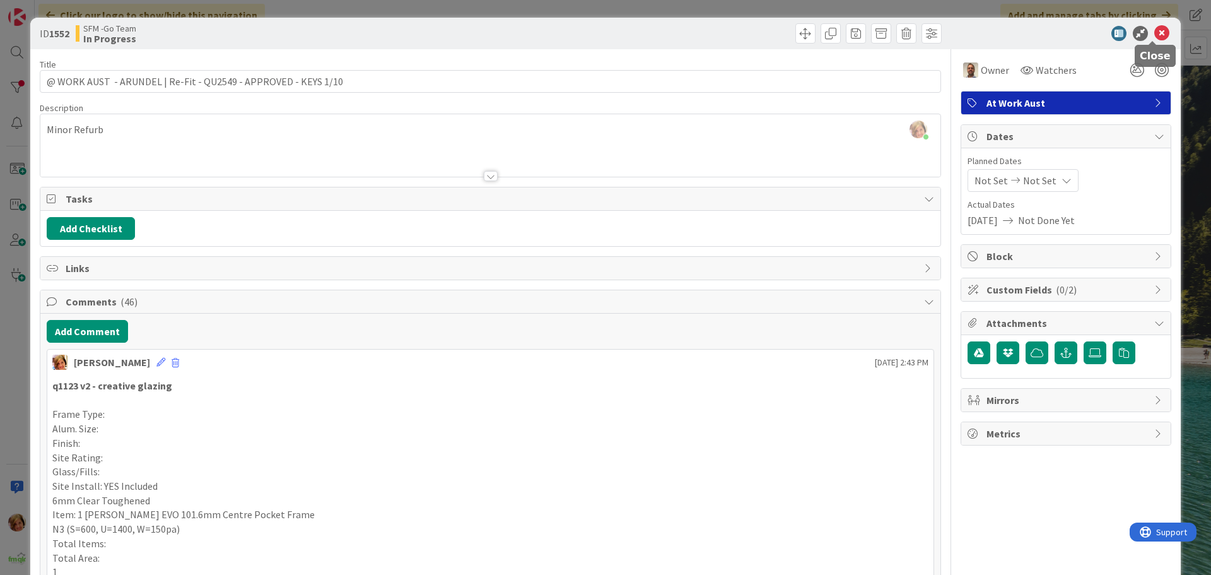
click at [1154, 30] on icon at bounding box center [1161, 33] width 15 height 15
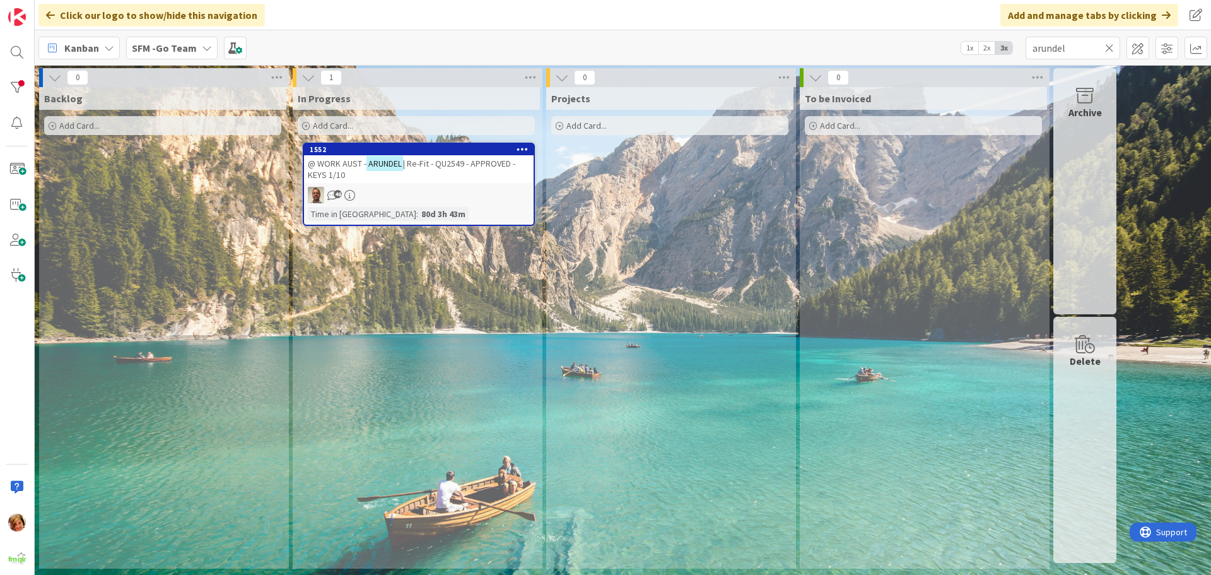
click at [1113, 47] on icon at bounding box center [1109, 47] width 9 height 11
click at [1109, 47] on input "text" at bounding box center [1072, 48] width 95 height 23
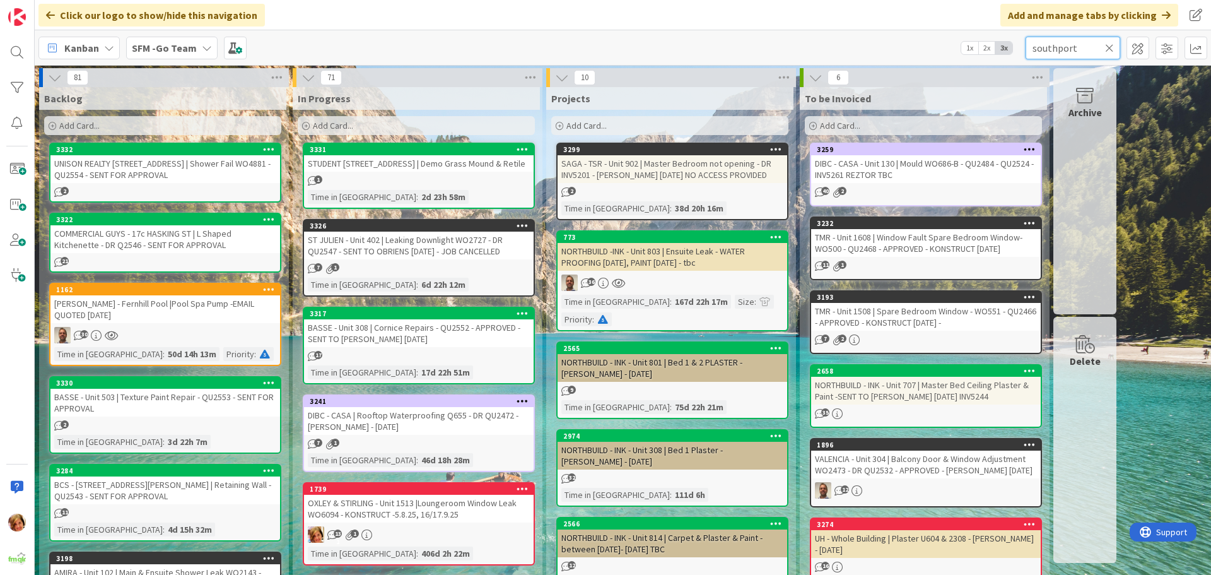
type input "southport"
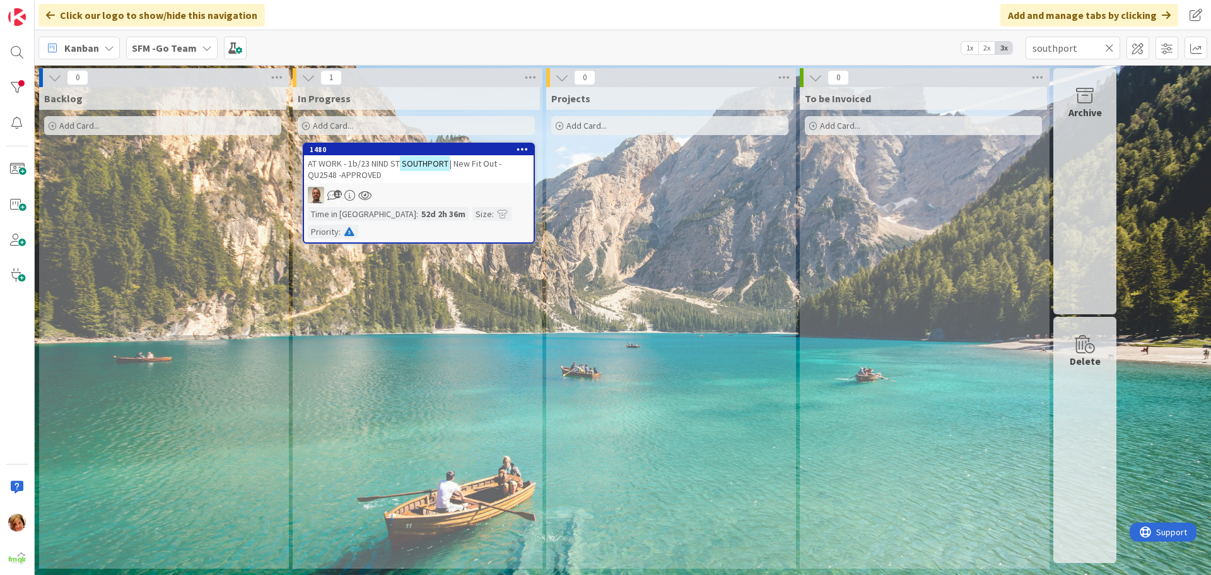
click at [365, 172] on span "| New Fit Out -QU2548 -APPROVED" at bounding box center [405, 169] width 194 height 23
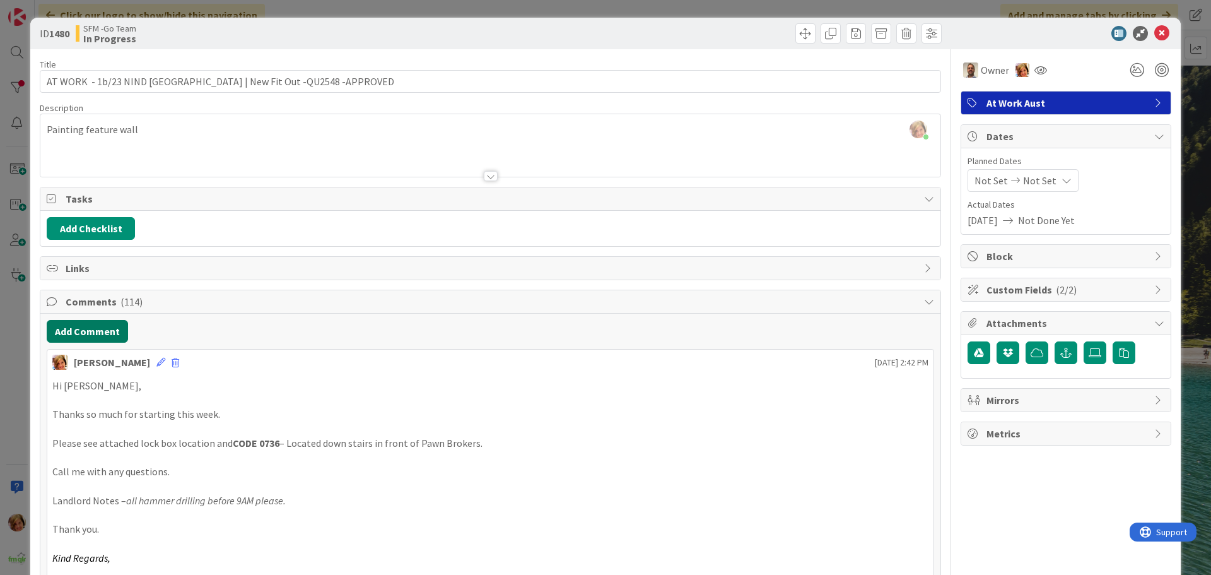
click at [81, 329] on button "Add Comment" at bounding box center [87, 331] width 81 height 23
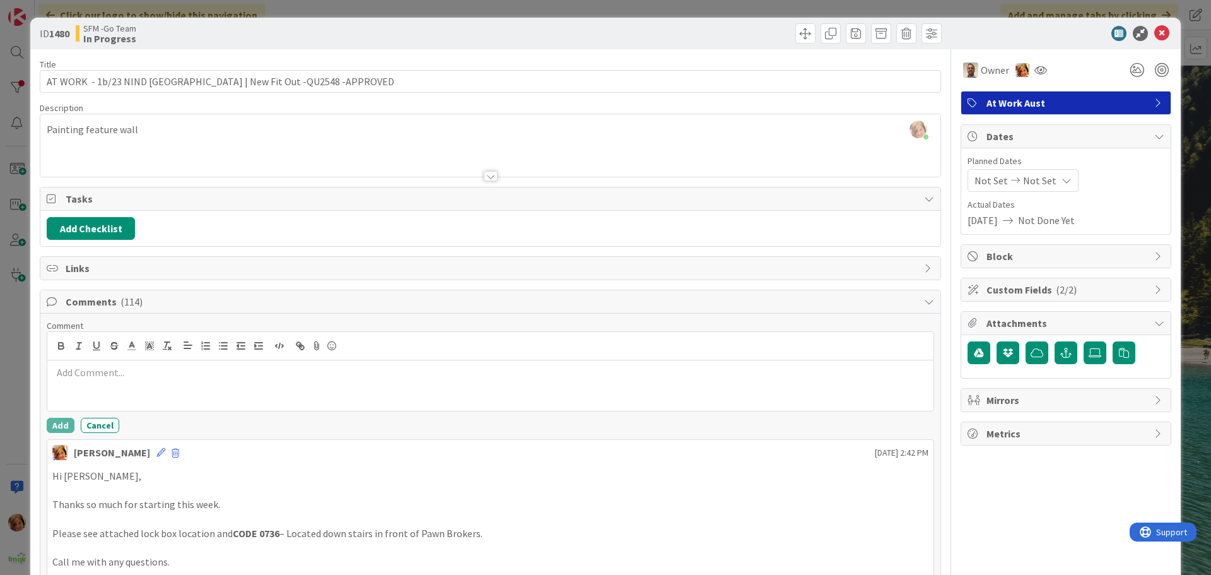
click at [125, 371] on p at bounding box center [490, 372] width 876 height 15
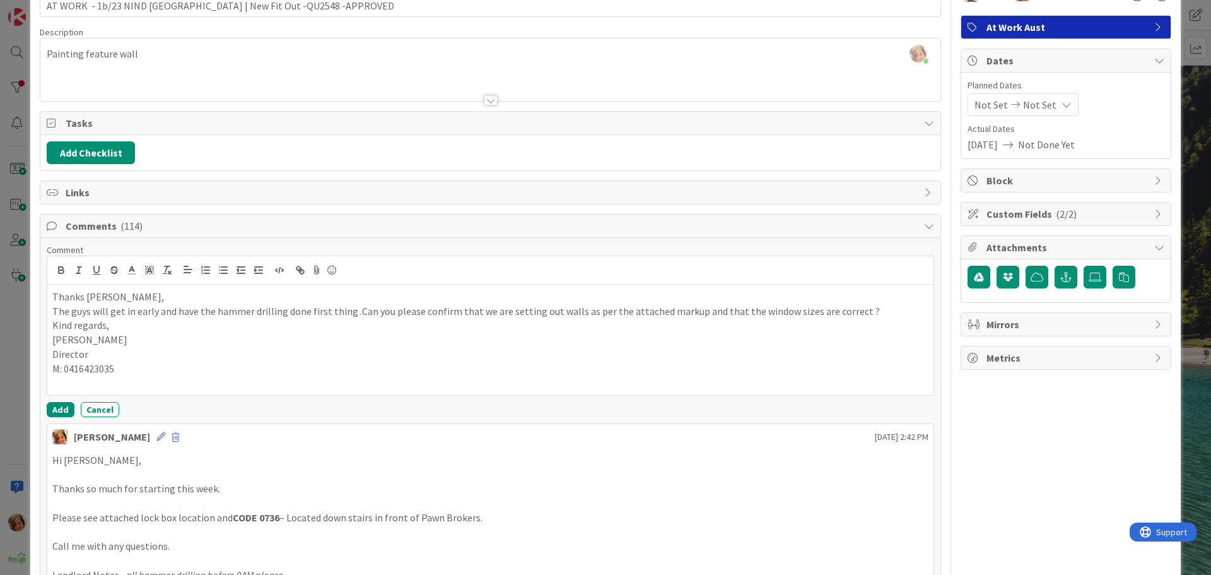
scroll to position [189, 0]
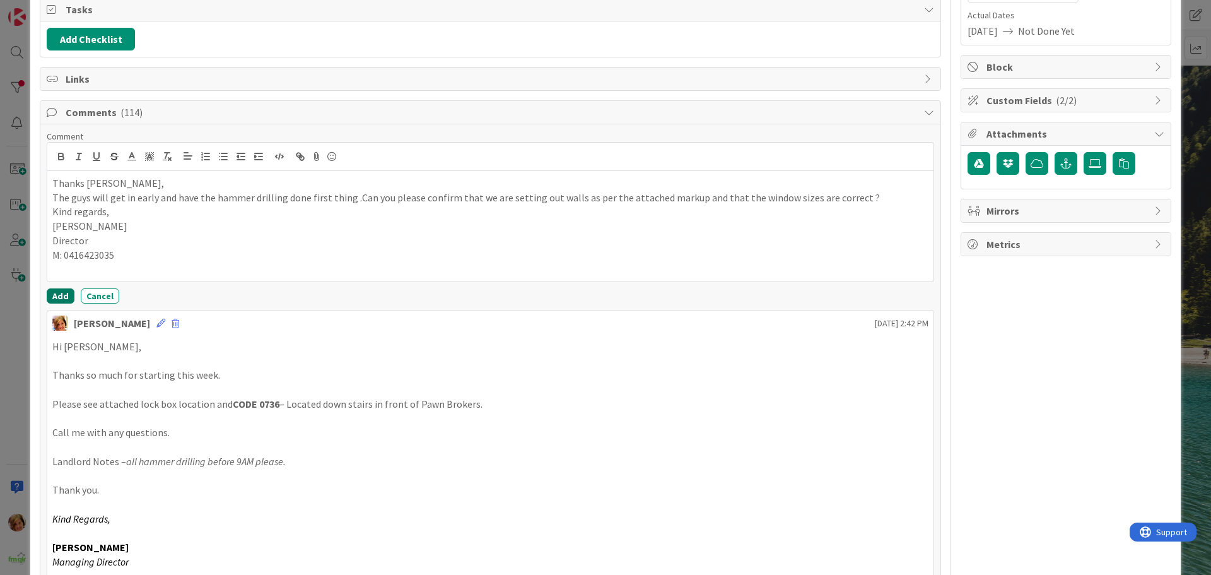
click at [57, 297] on button "Add" at bounding box center [61, 295] width 28 height 15
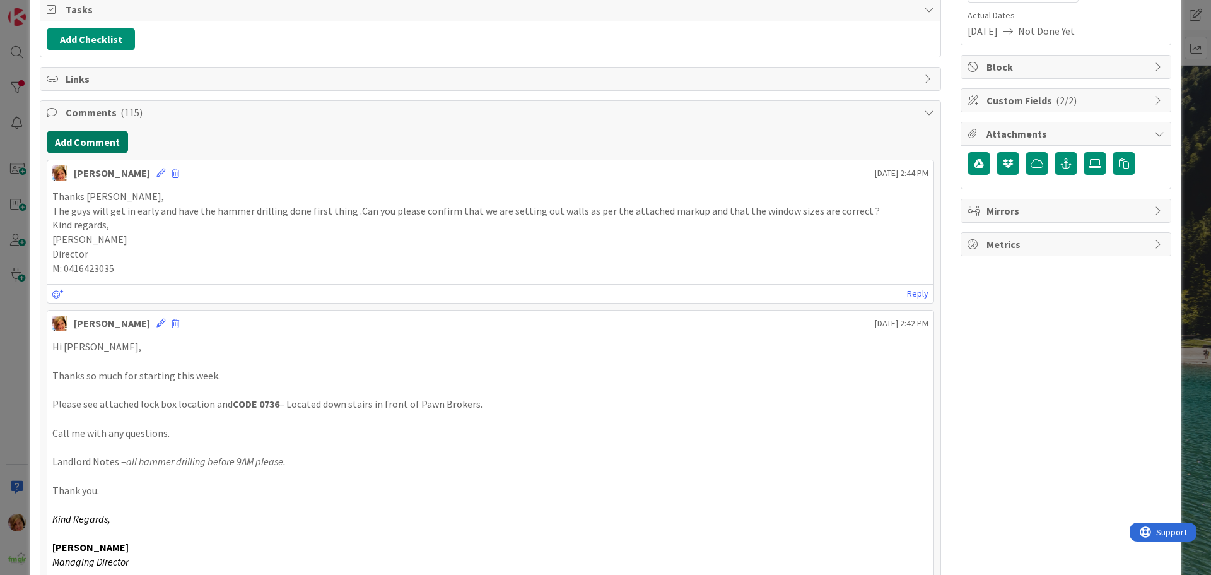
click at [92, 138] on button "Add Comment" at bounding box center [87, 142] width 81 height 23
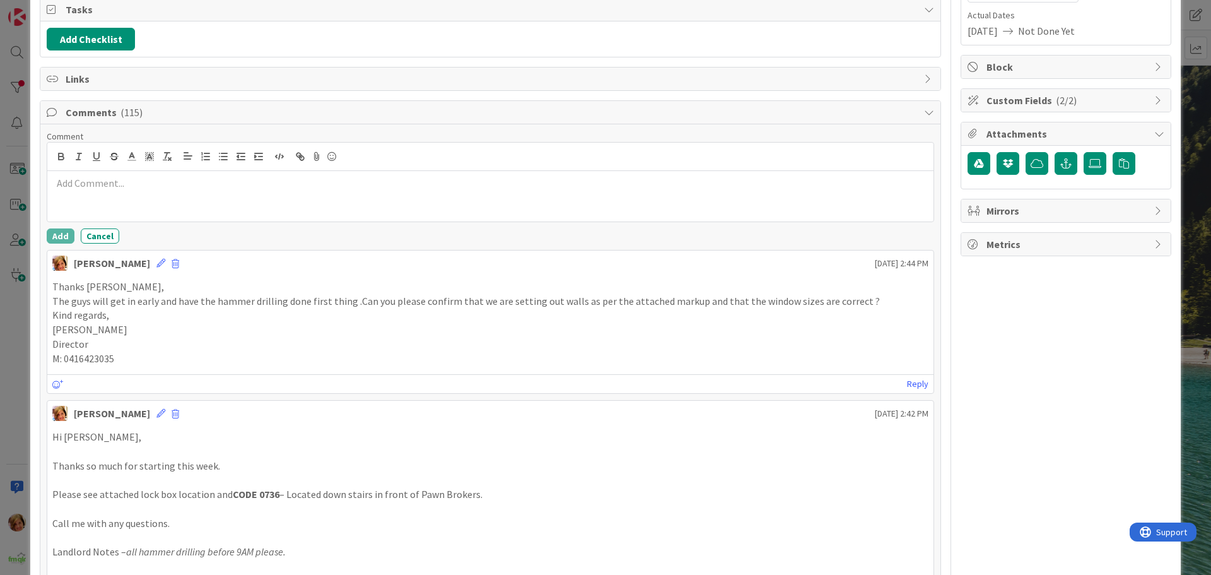
drag, startPoint x: 92, startPoint y: 138, endPoint x: 108, endPoint y: 191, distance: 55.5
click at [107, 187] on p at bounding box center [490, 183] width 876 height 15
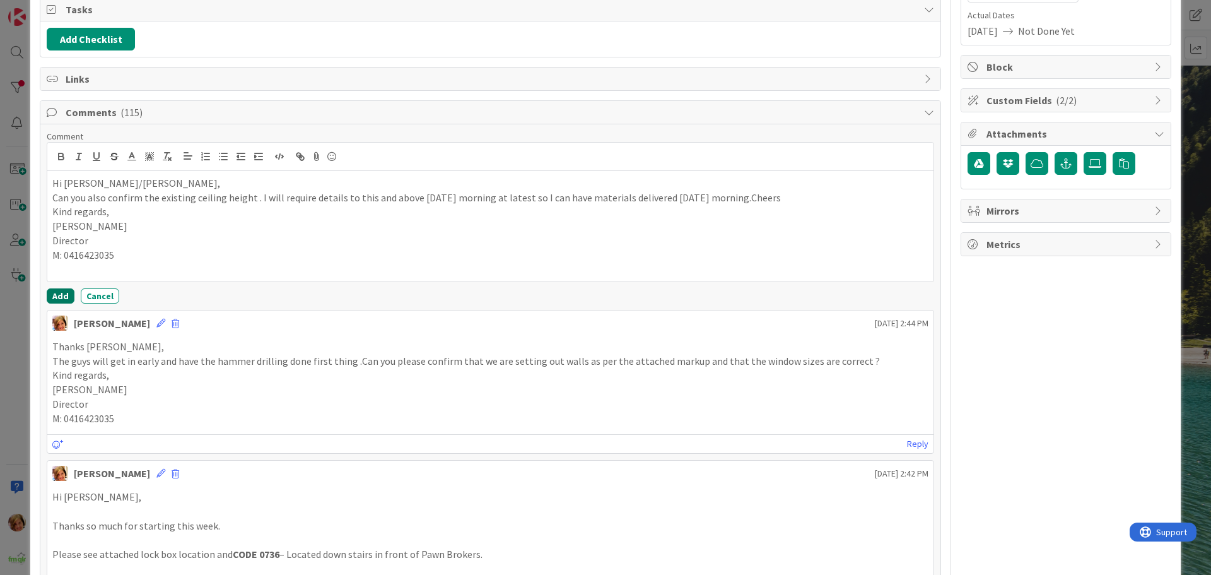
click at [65, 296] on button "Add" at bounding box center [61, 295] width 28 height 15
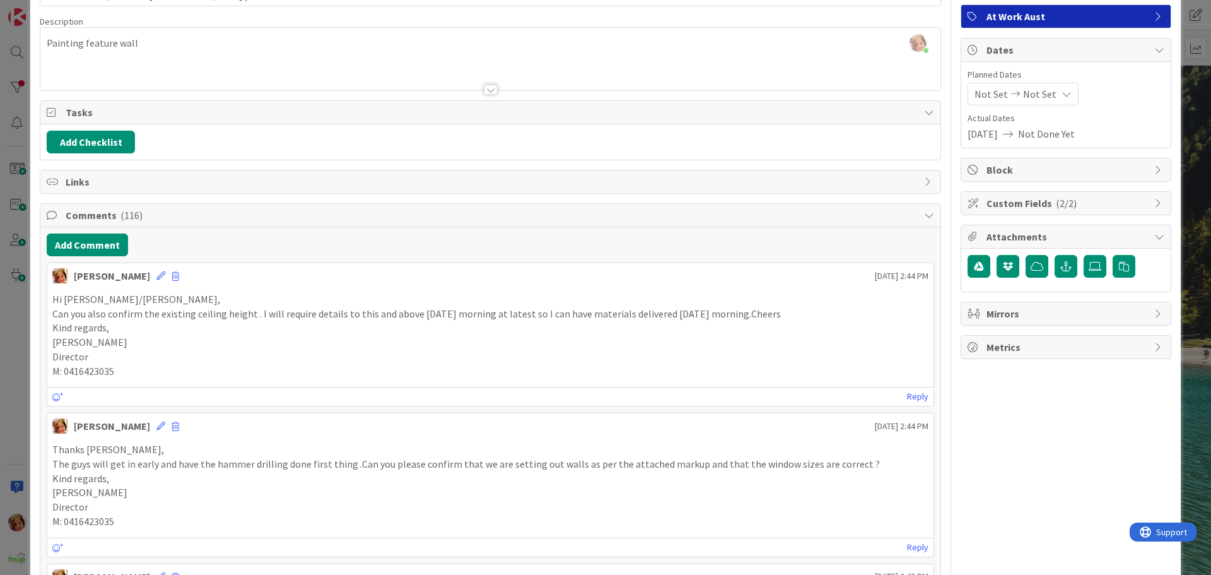
scroll to position [0, 0]
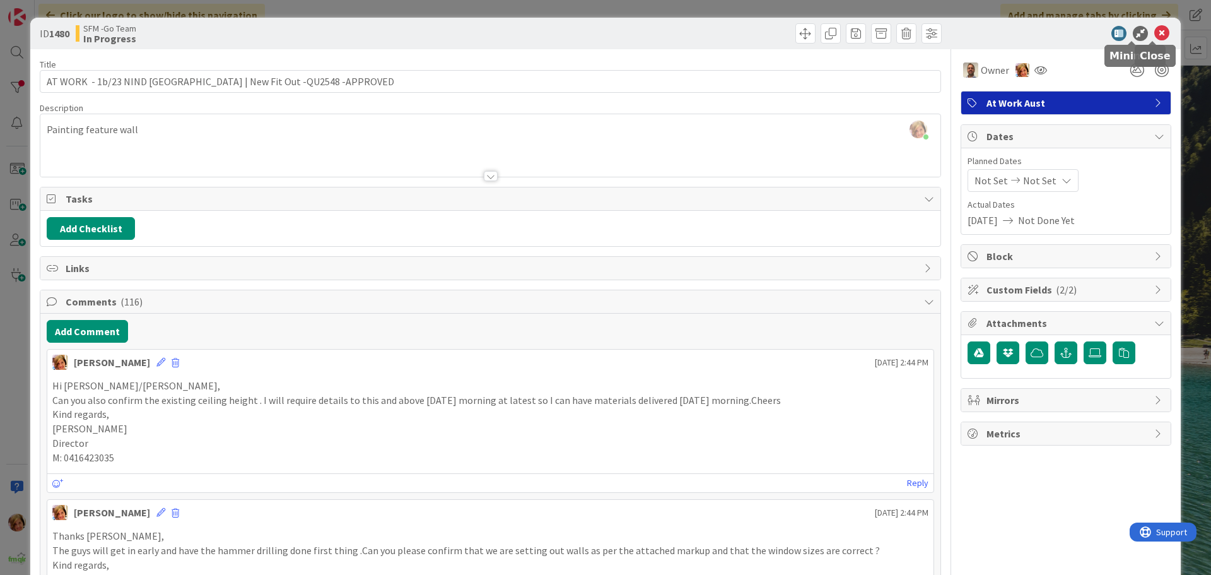
click at [1154, 30] on icon at bounding box center [1161, 33] width 15 height 15
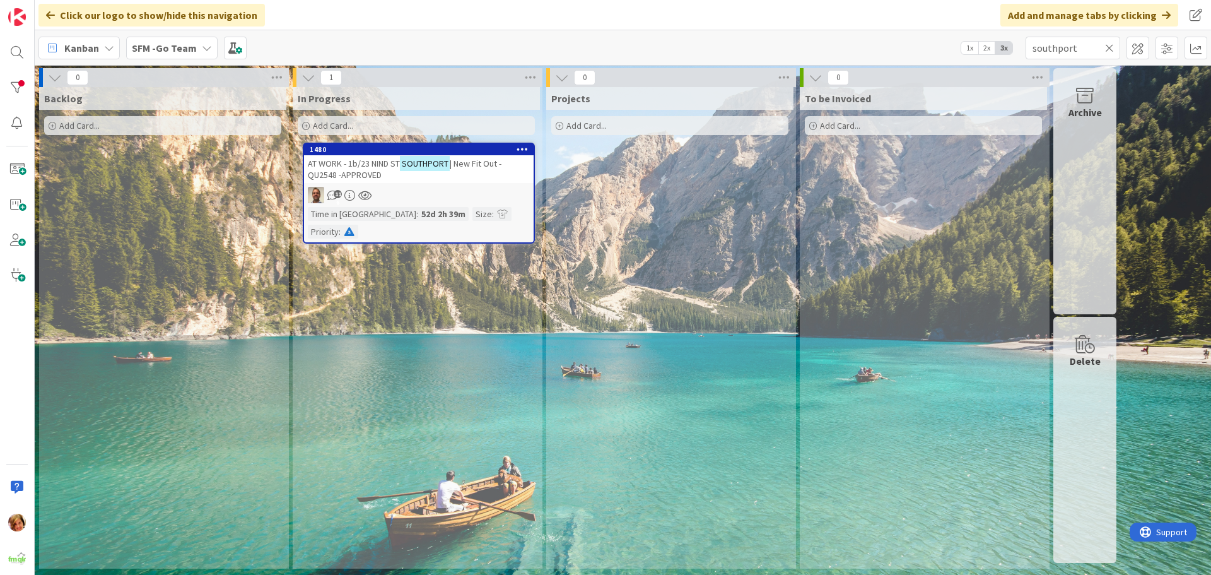
drag, startPoint x: 1108, startPoint y: 44, endPoint x: 1093, endPoint y: 50, distance: 16.7
click at [1108, 44] on icon at bounding box center [1109, 47] width 9 height 11
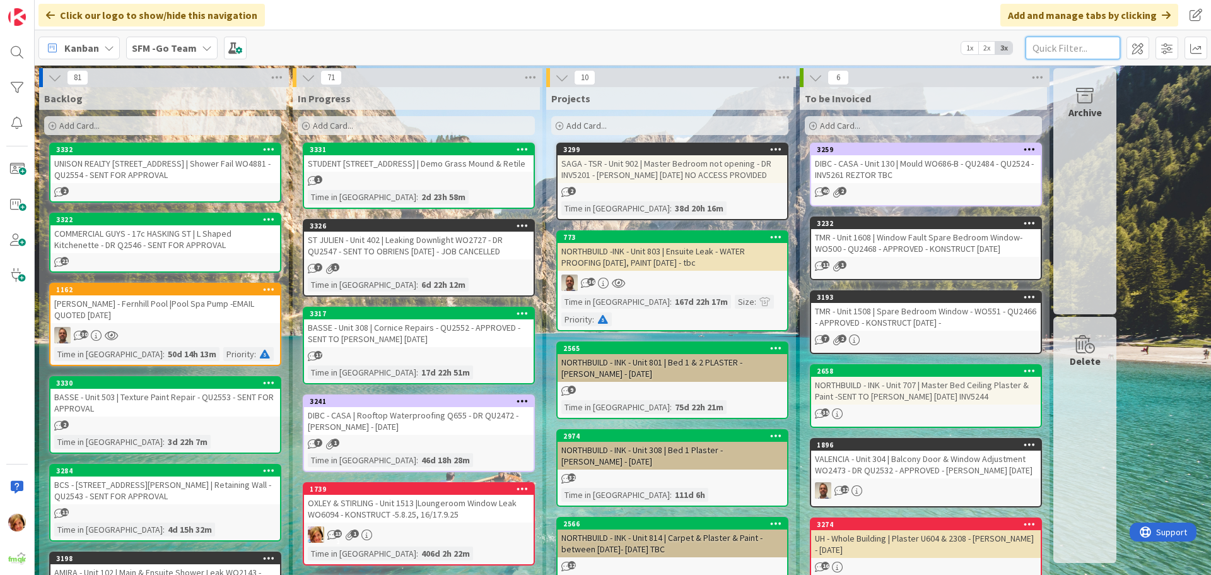
click at [1081, 44] on input "text" at bounding box center [1072, 48] width 95 height 23
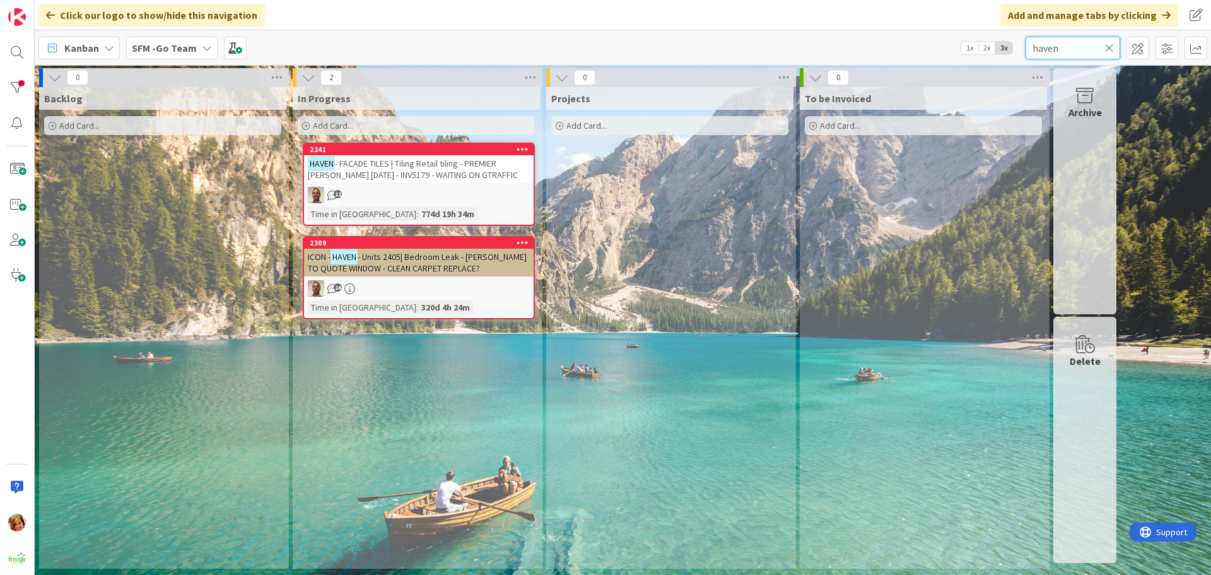
type input "haven"
click at [412, 161] on span "- FACADE TILES | Tiling Retail tiling - PREMIER [PERSON_NAME] [DATE] - INV5179 …" at bounding box center [413, 169] width 210 height 23
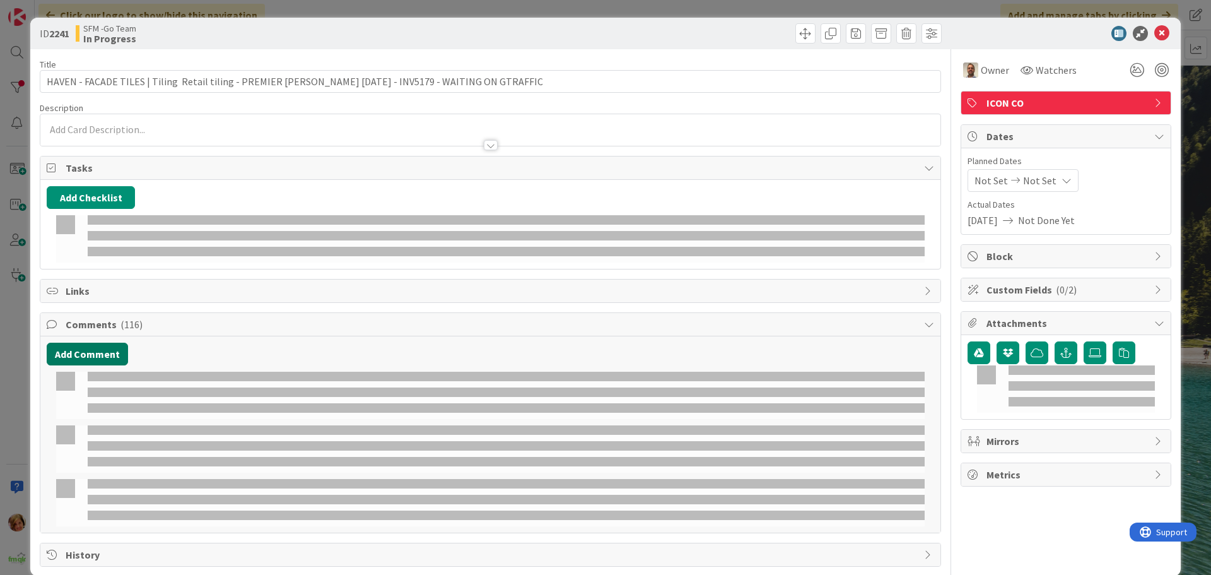
click at [98, 342] on button "Add Comment" at bounding box center [87, 353] width 81 height 23
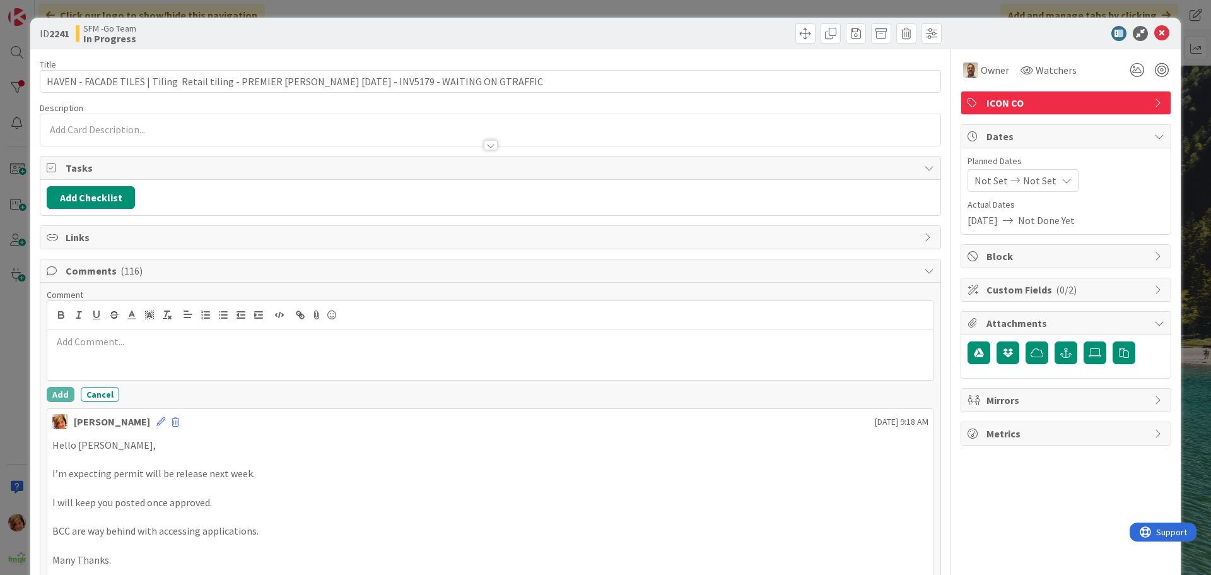
click at [108, 349] on div at bounding box center [490, 354] width 886 height 50
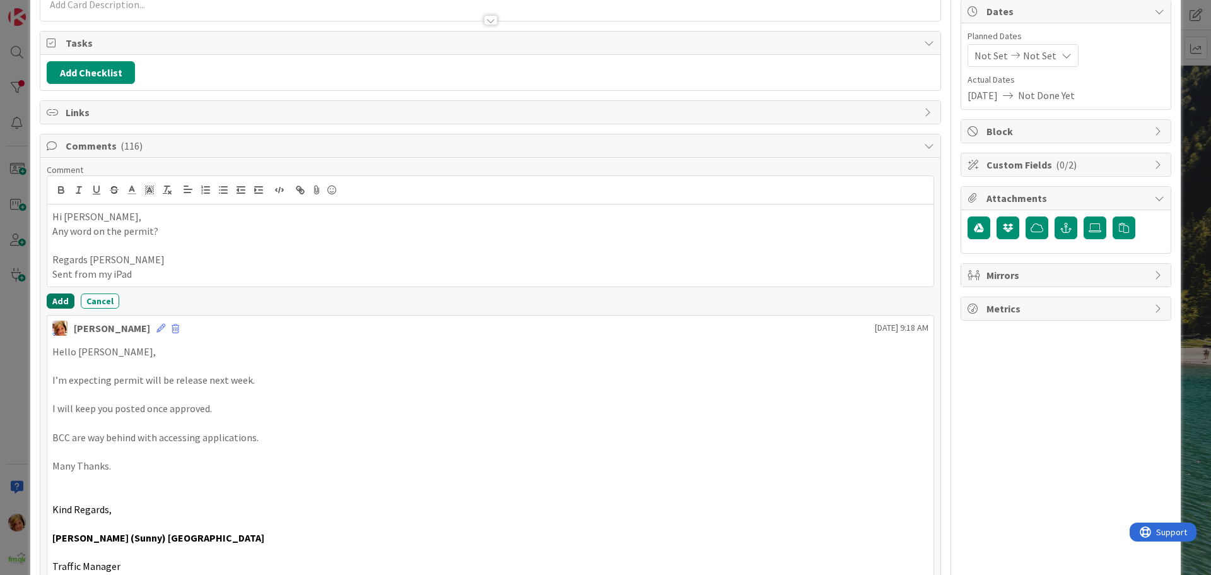
scroll to position [126, 0]
click at [59, 300] on button "Add" at bounding box center [61, 299] width 28 height 15
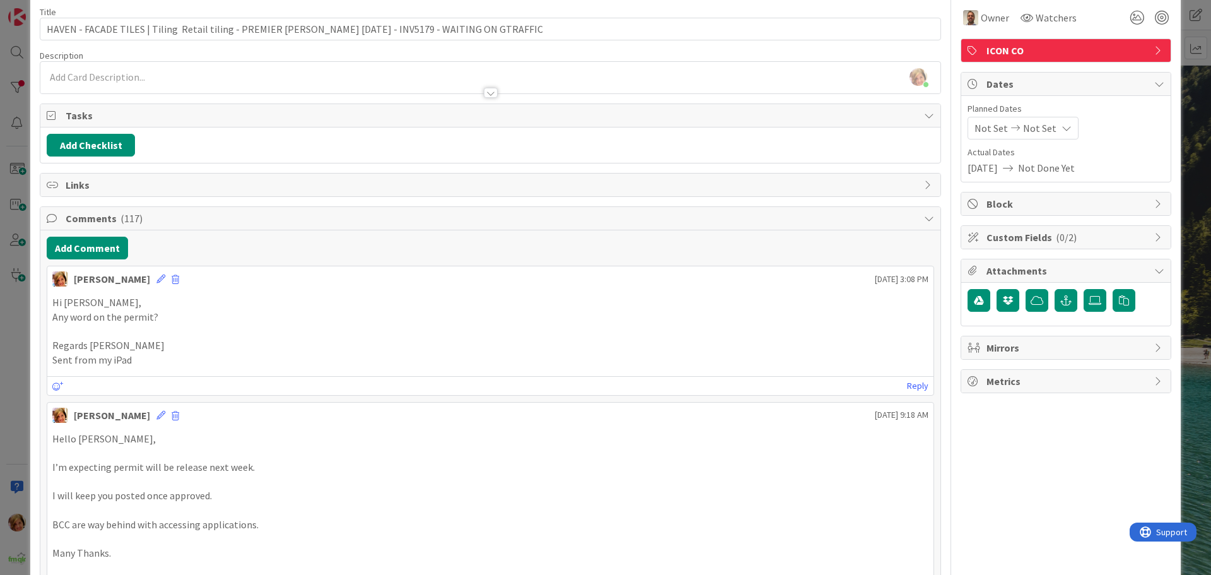
scroll to position [0, 0]
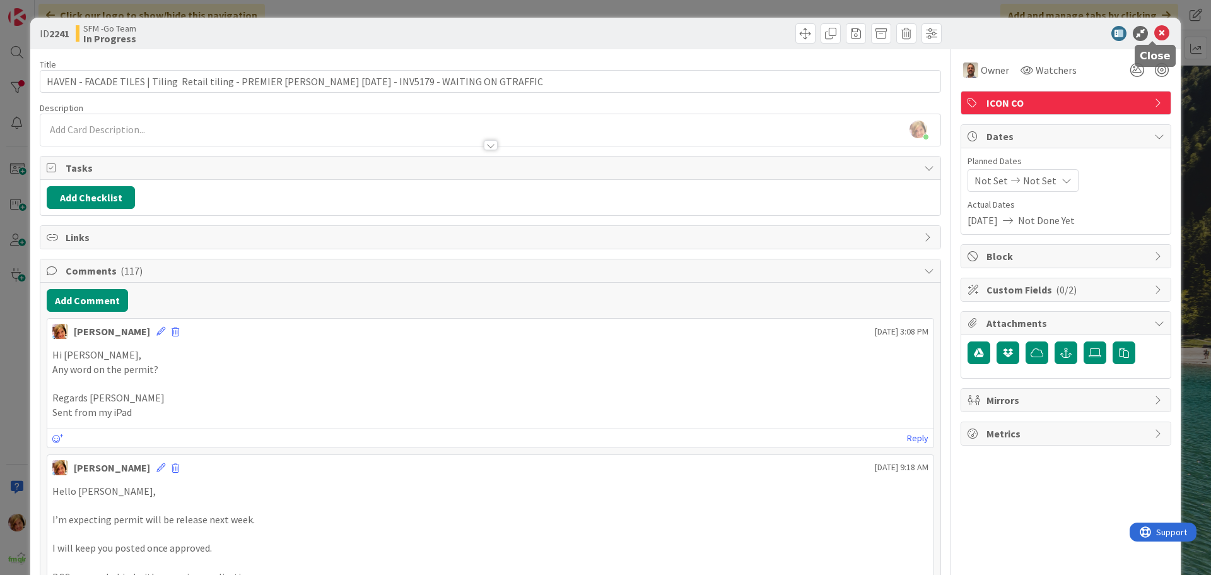
click at [1154, 33] on icon at bounding box center [1161, 33] width 15 height 15
